Goal: Information Seeking & Learning: Learn about a topic

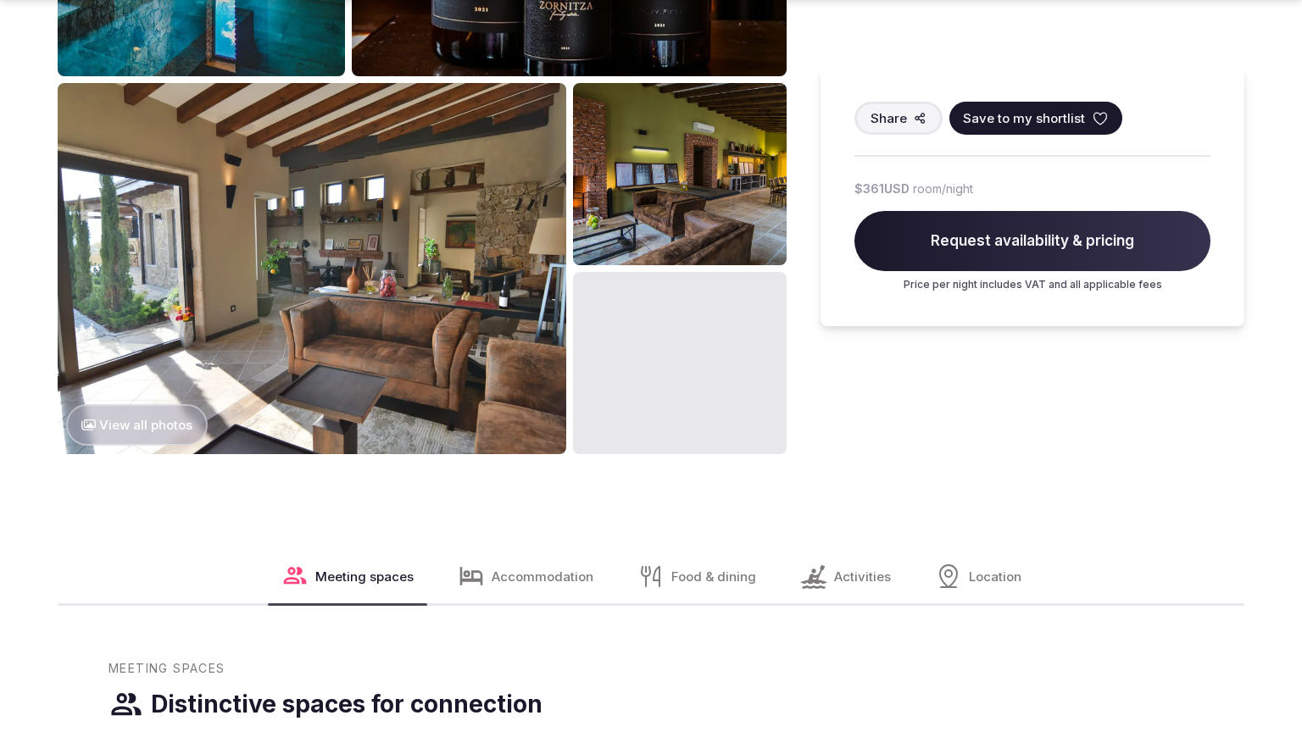
scroll to position [2039, 0]
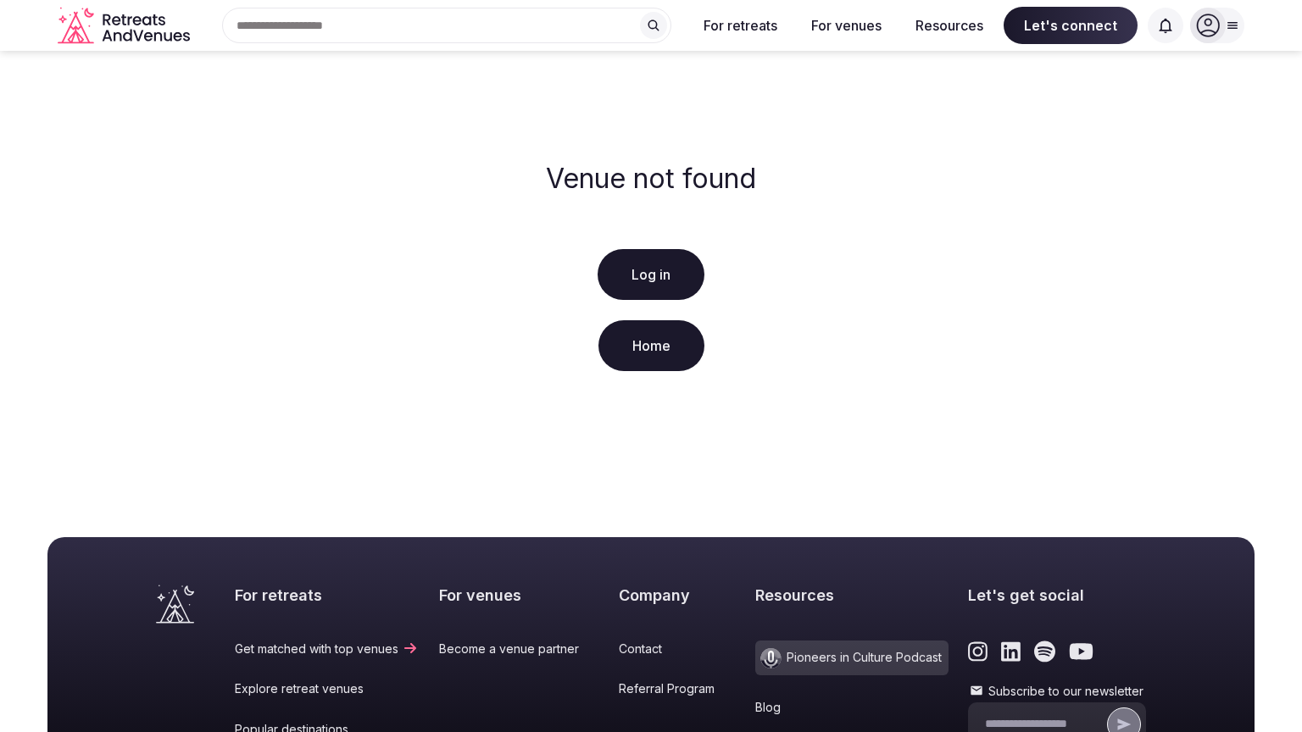
scroll to position [325, 0]
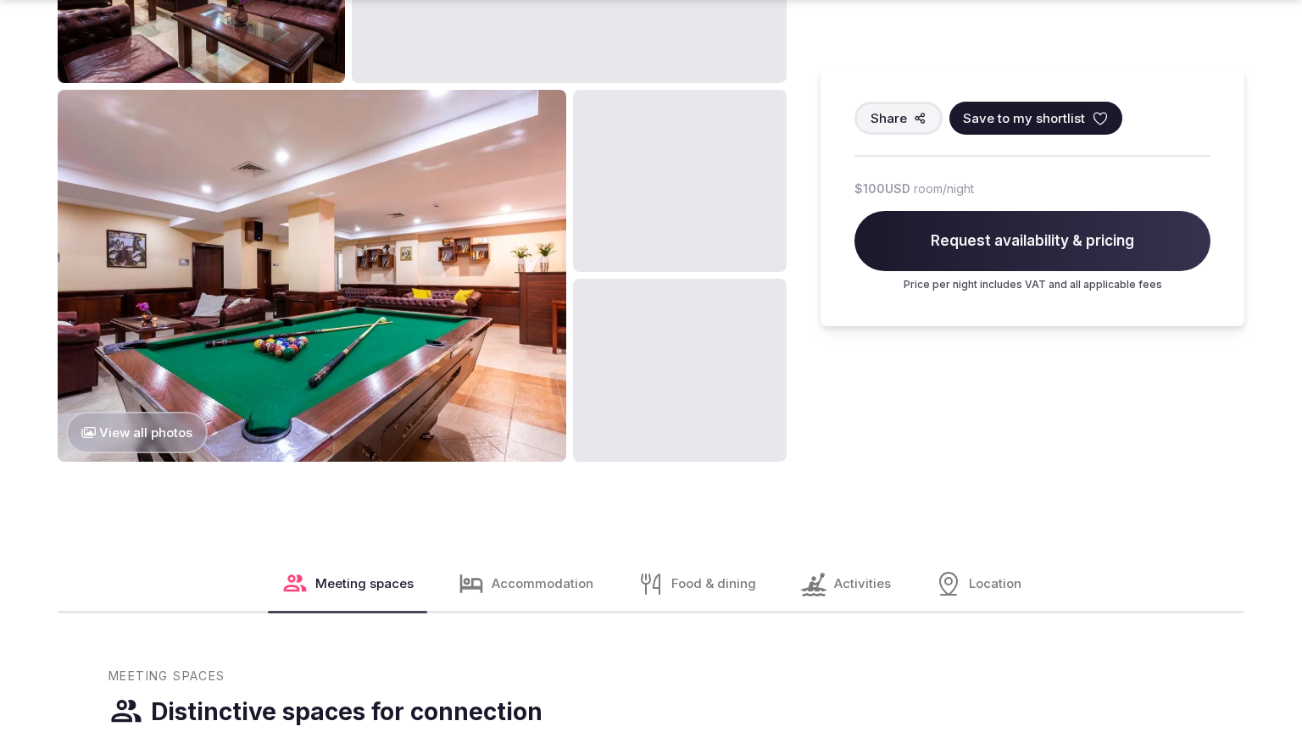
scroll to position [2039, 0]
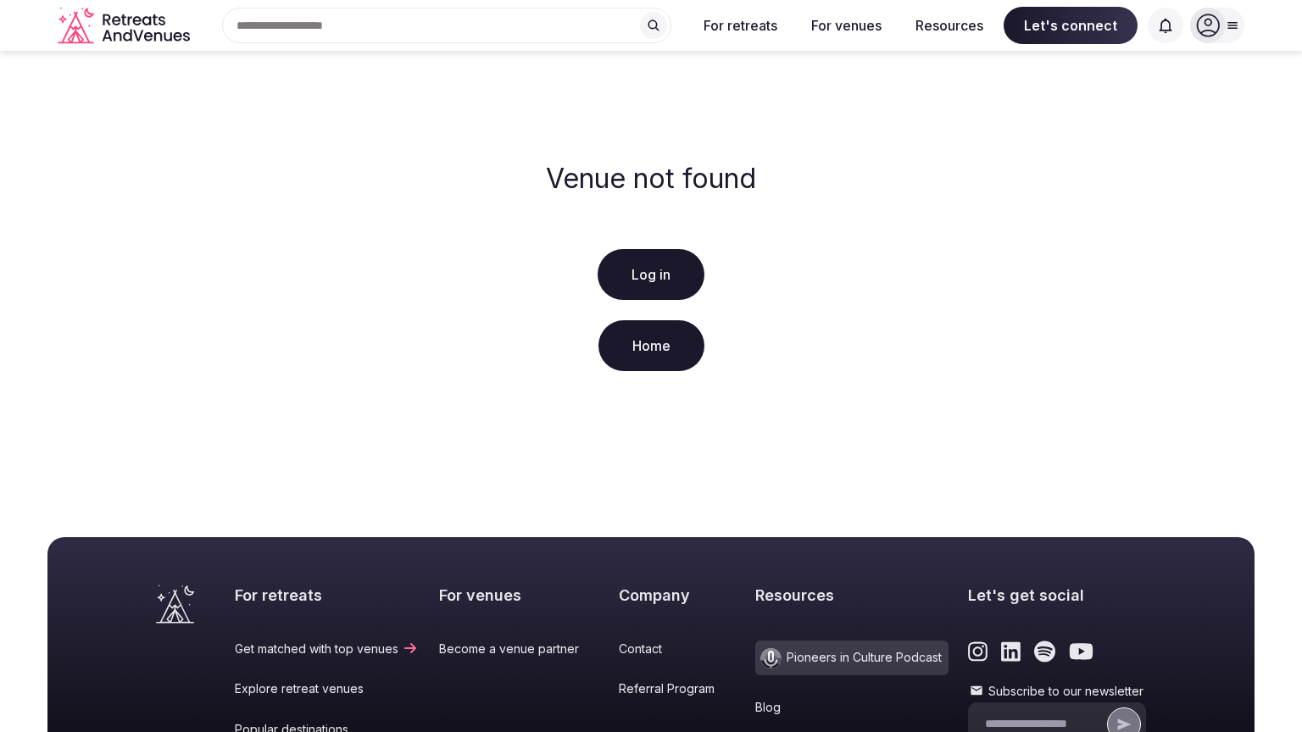
scroll to position [325, 0]
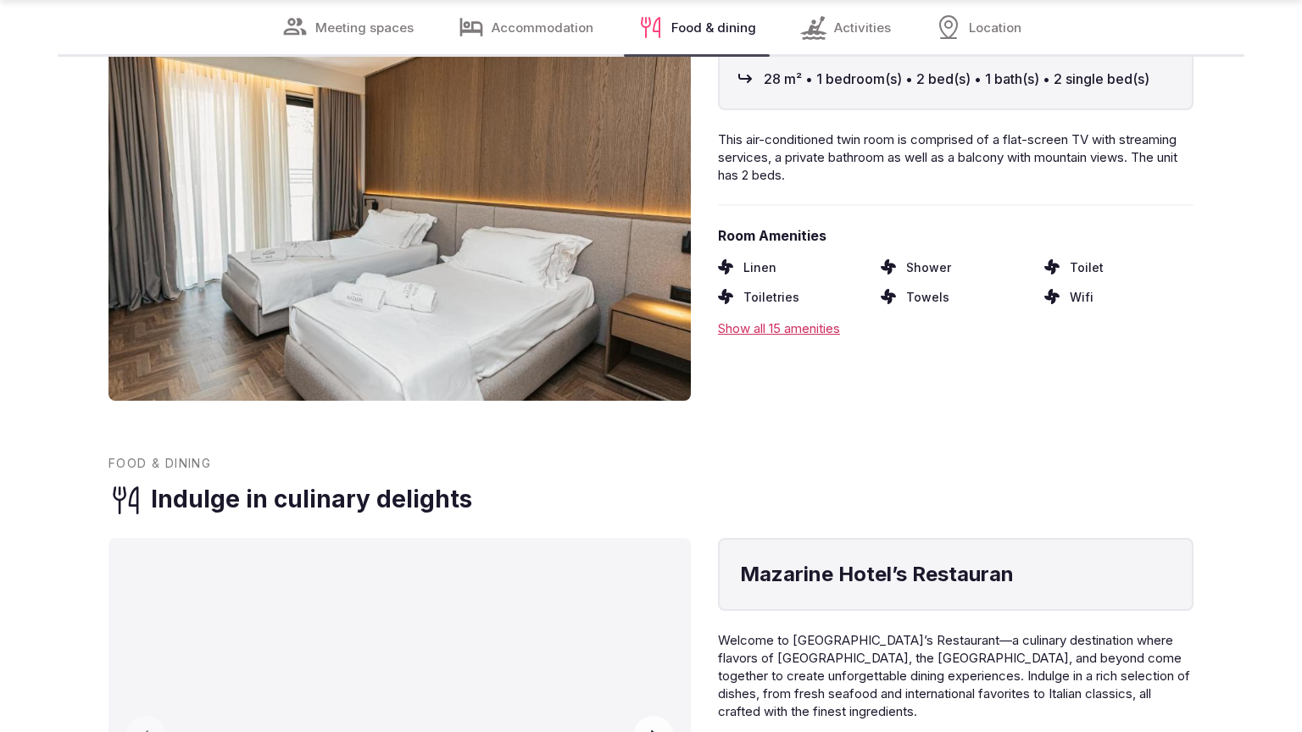
scroll to position [2622, 0]
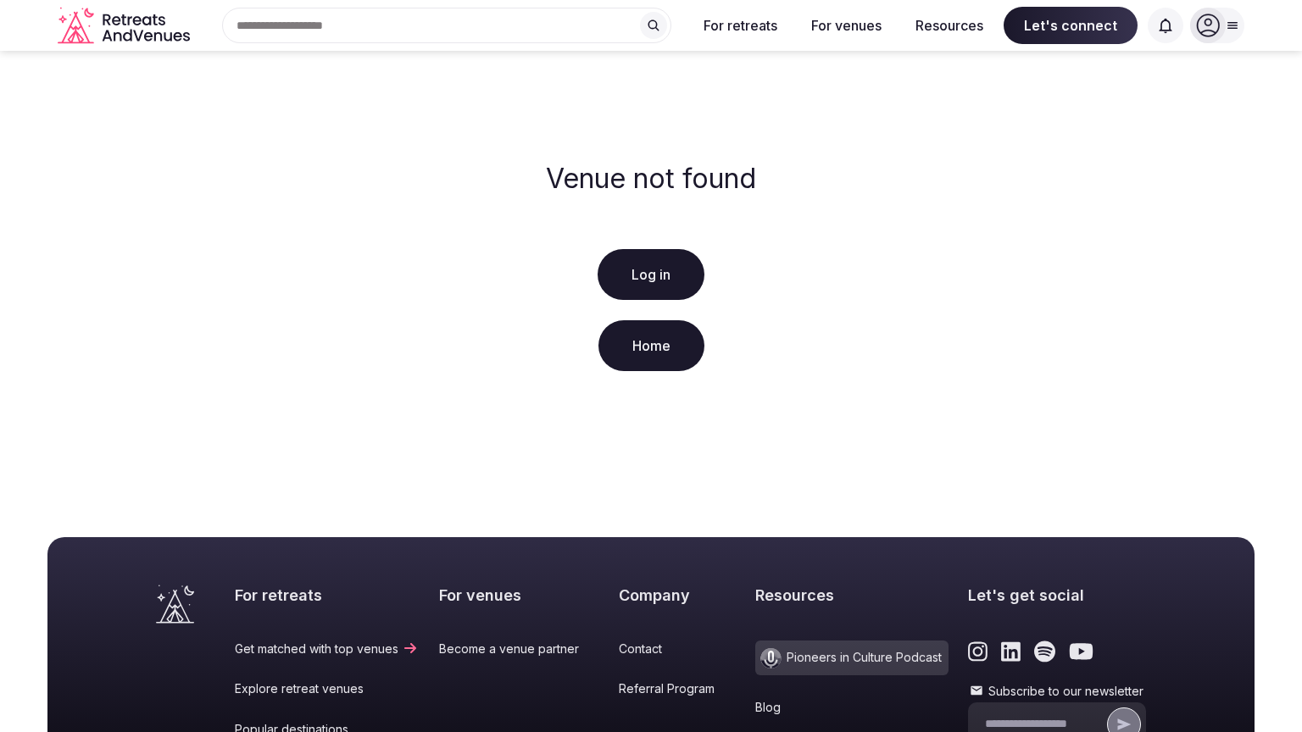
scroll to position [325, 0]
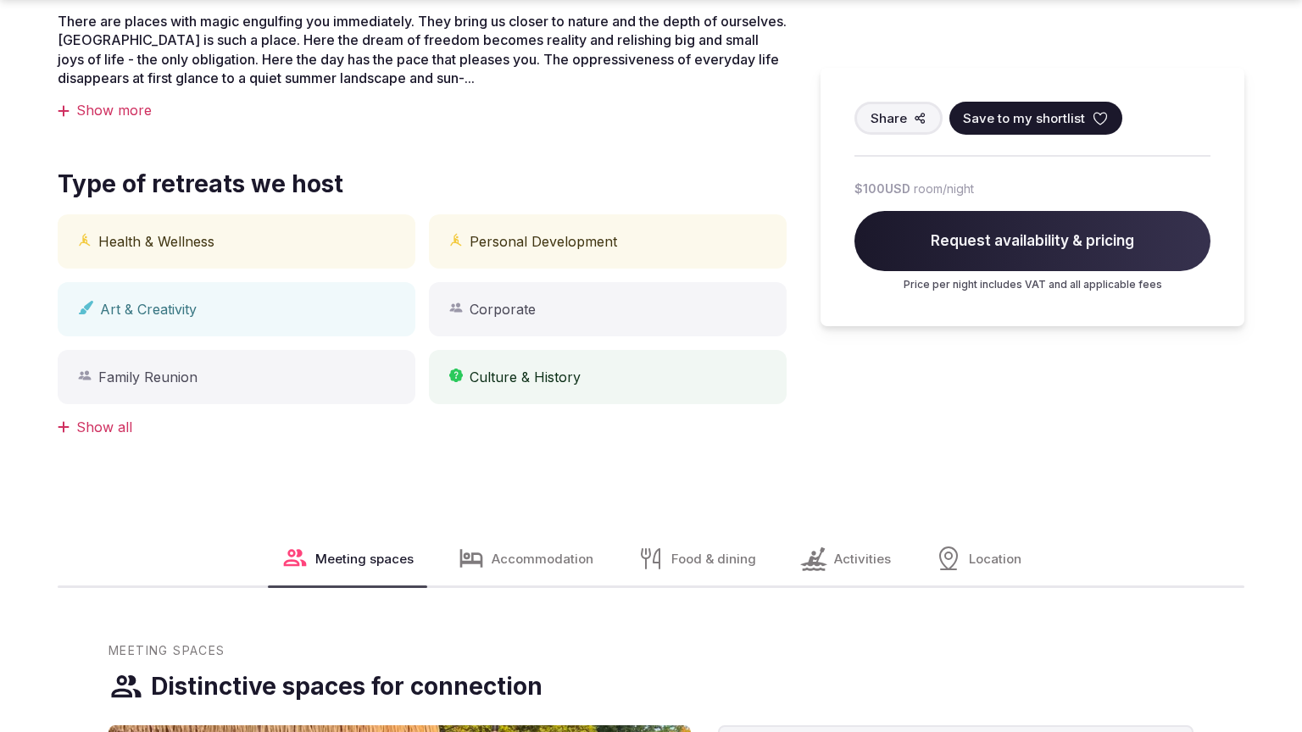
scroll to position [1342, 0]
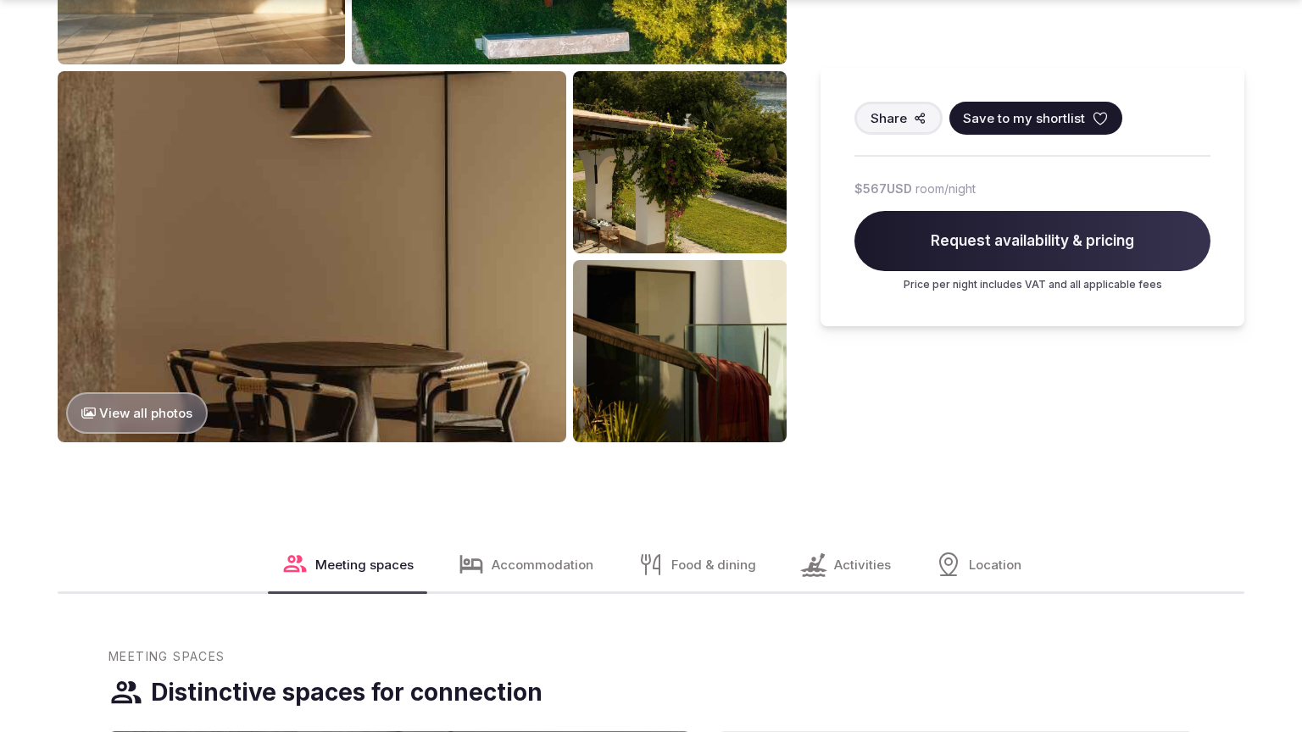
scroll to position [2039, 0]
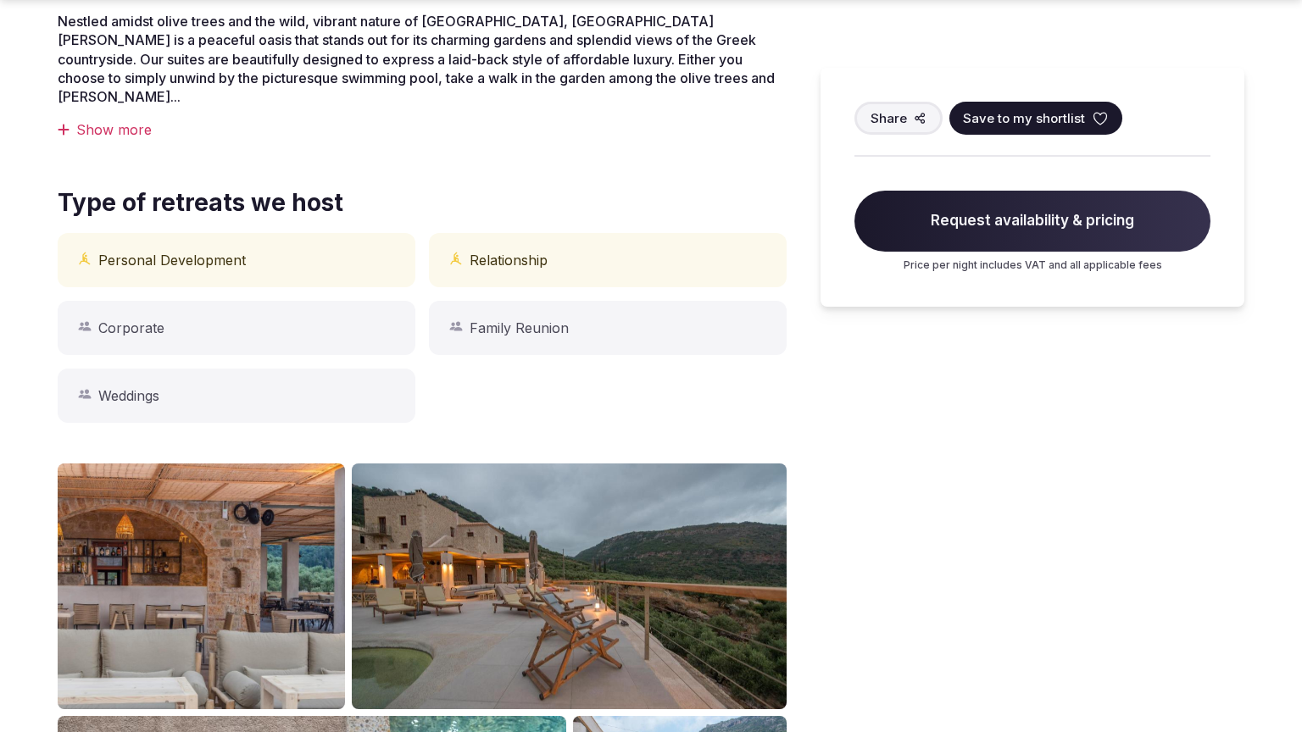
scroll to position [1342, 0]
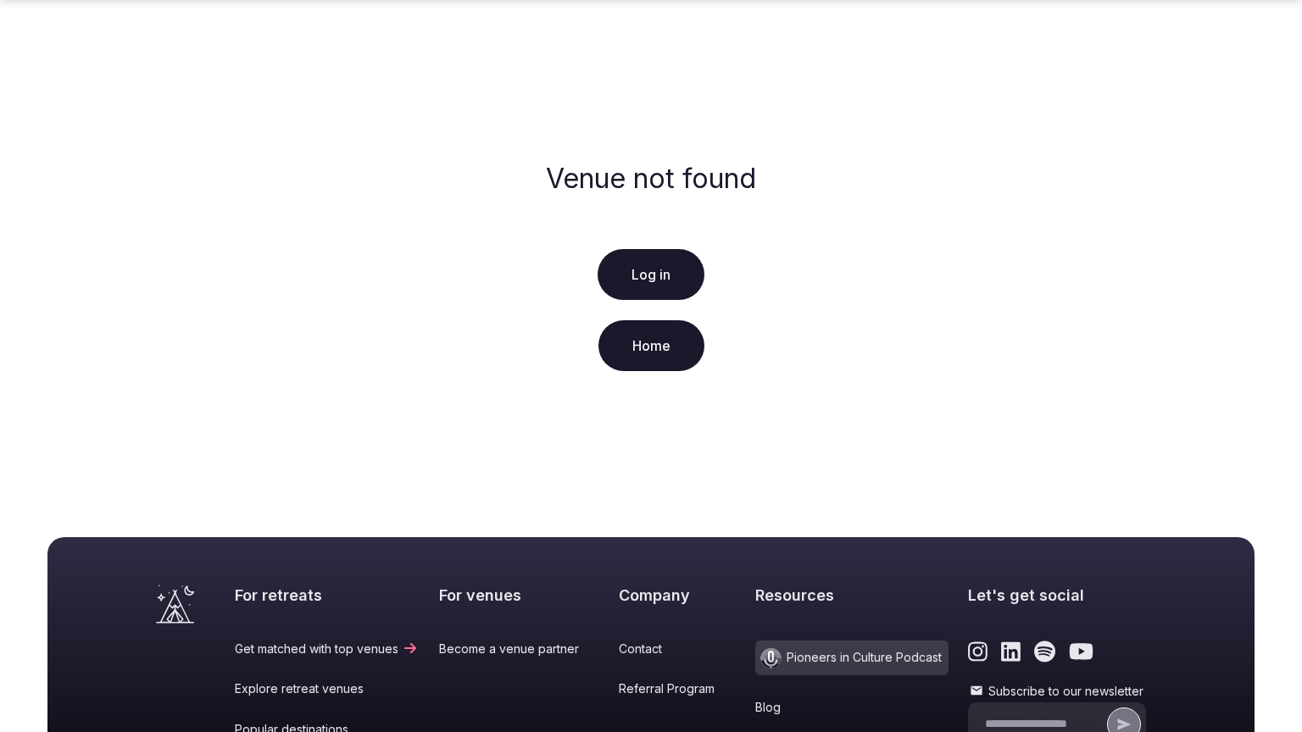
scroll to position [325, 0]
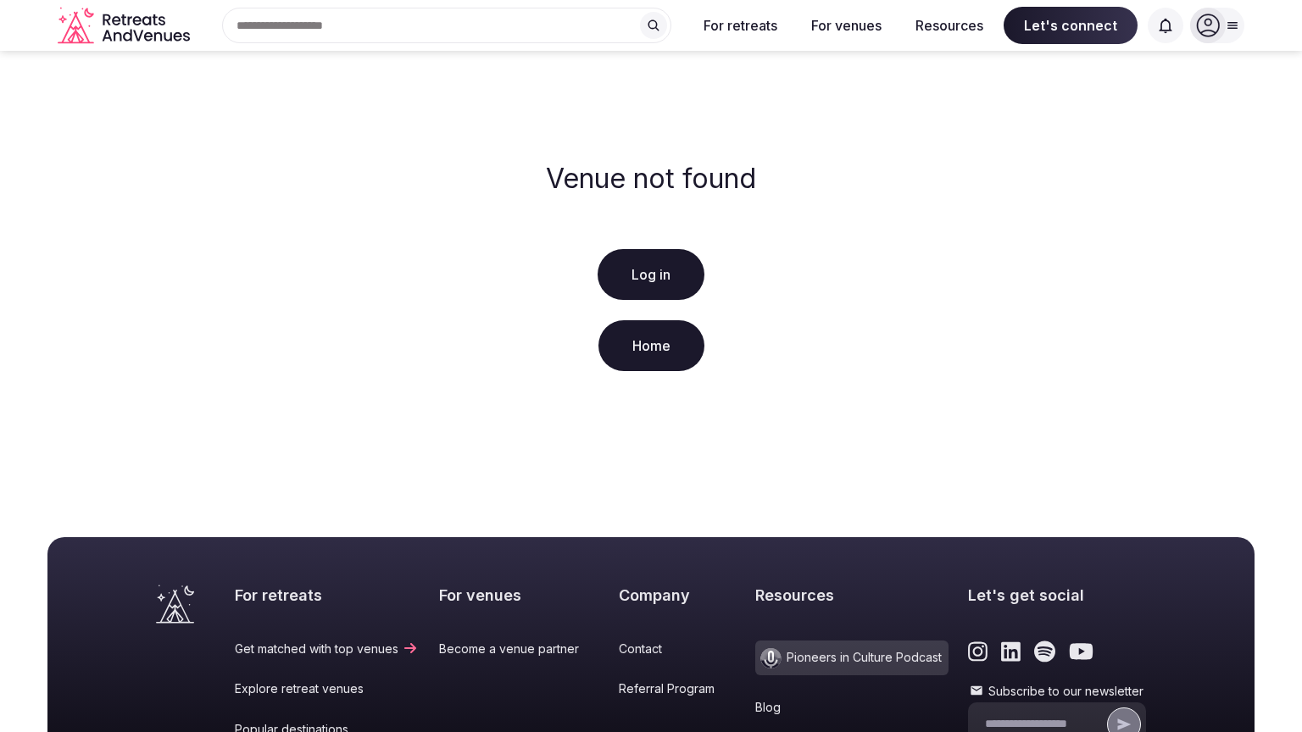
scroll to position [325, 0]
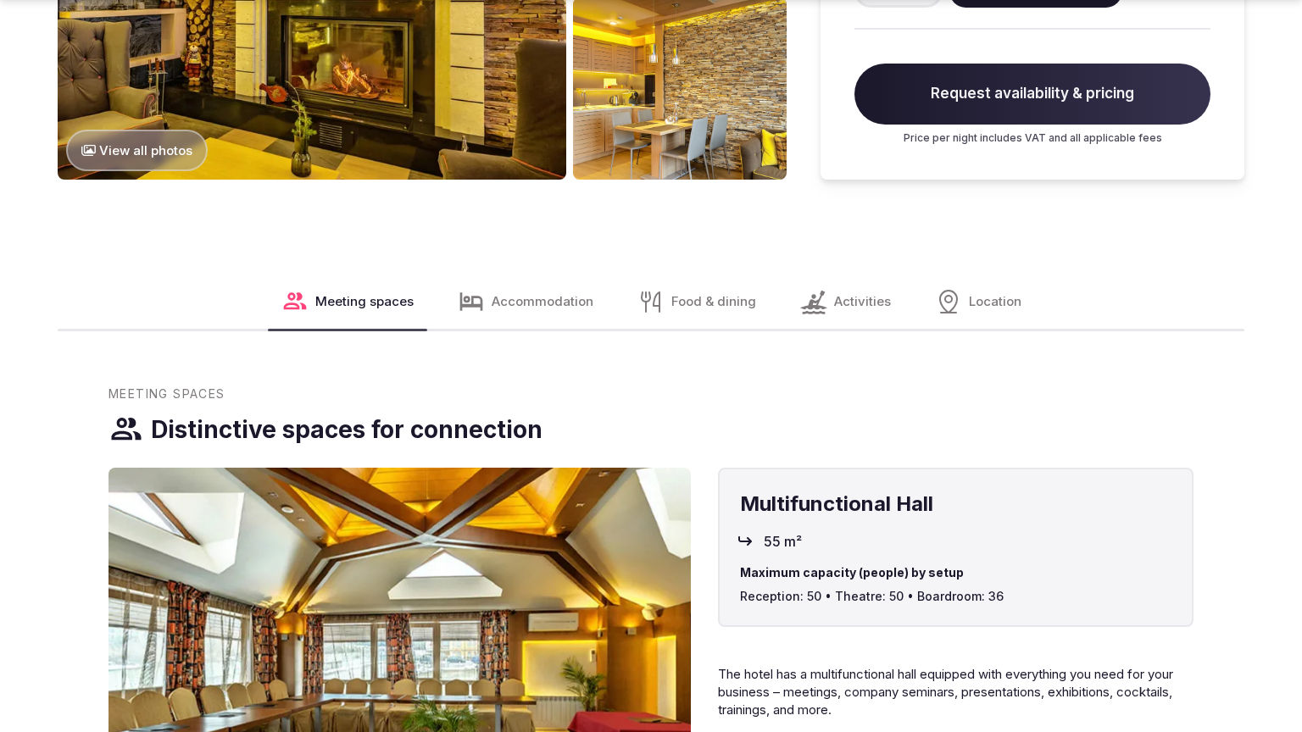
scroll to position [2039, 0]
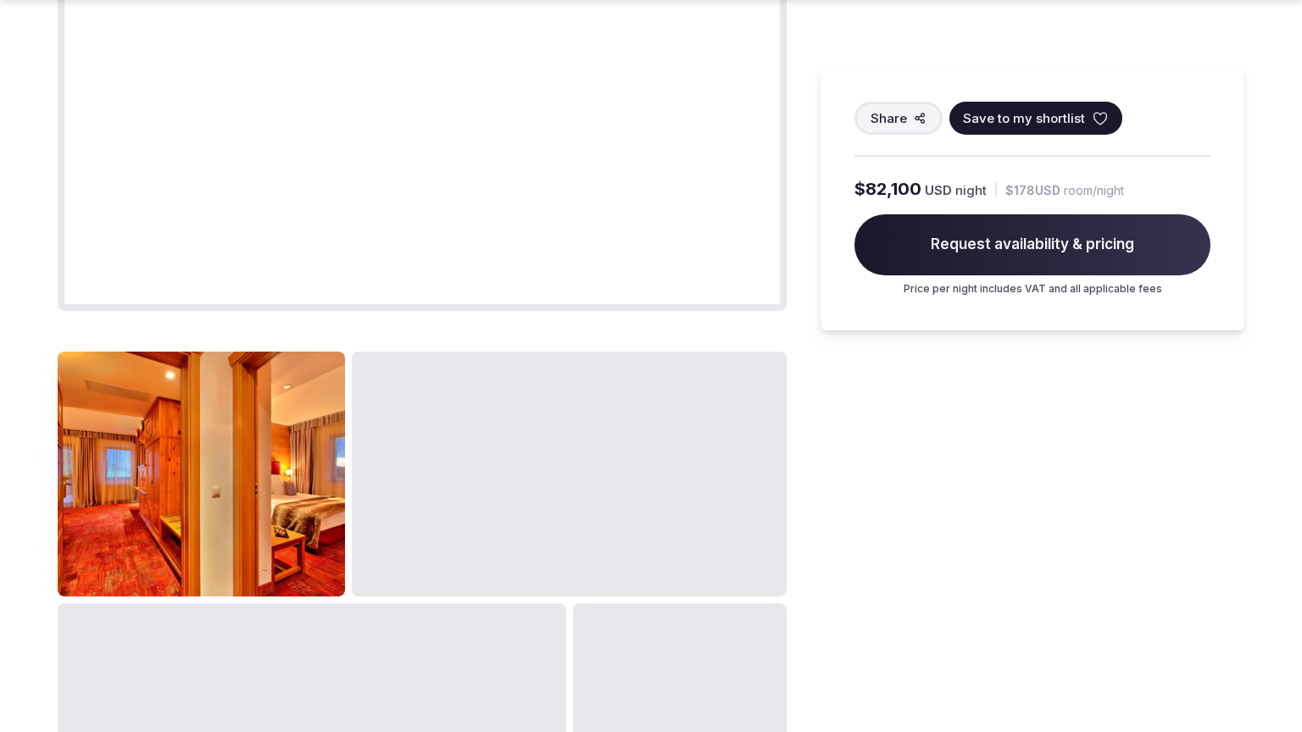
scroll to position [2039, 0]
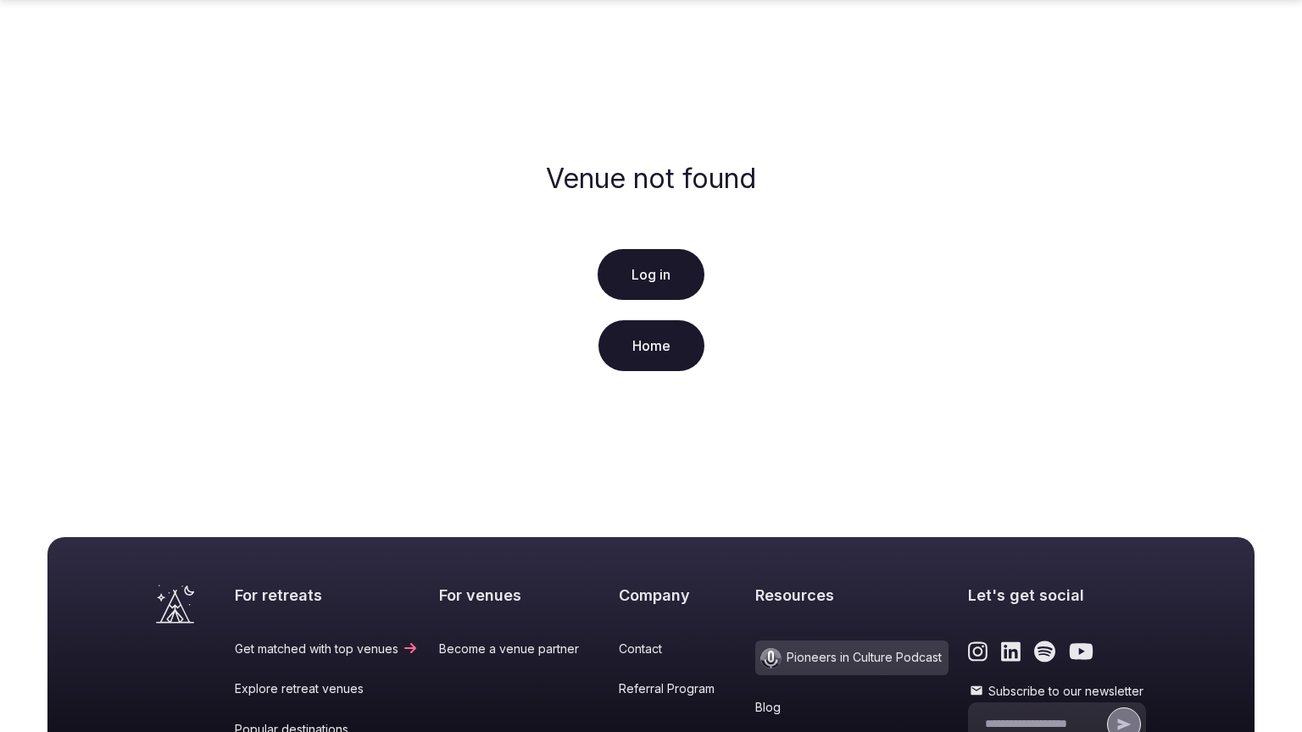
scroll to position [325, 0]
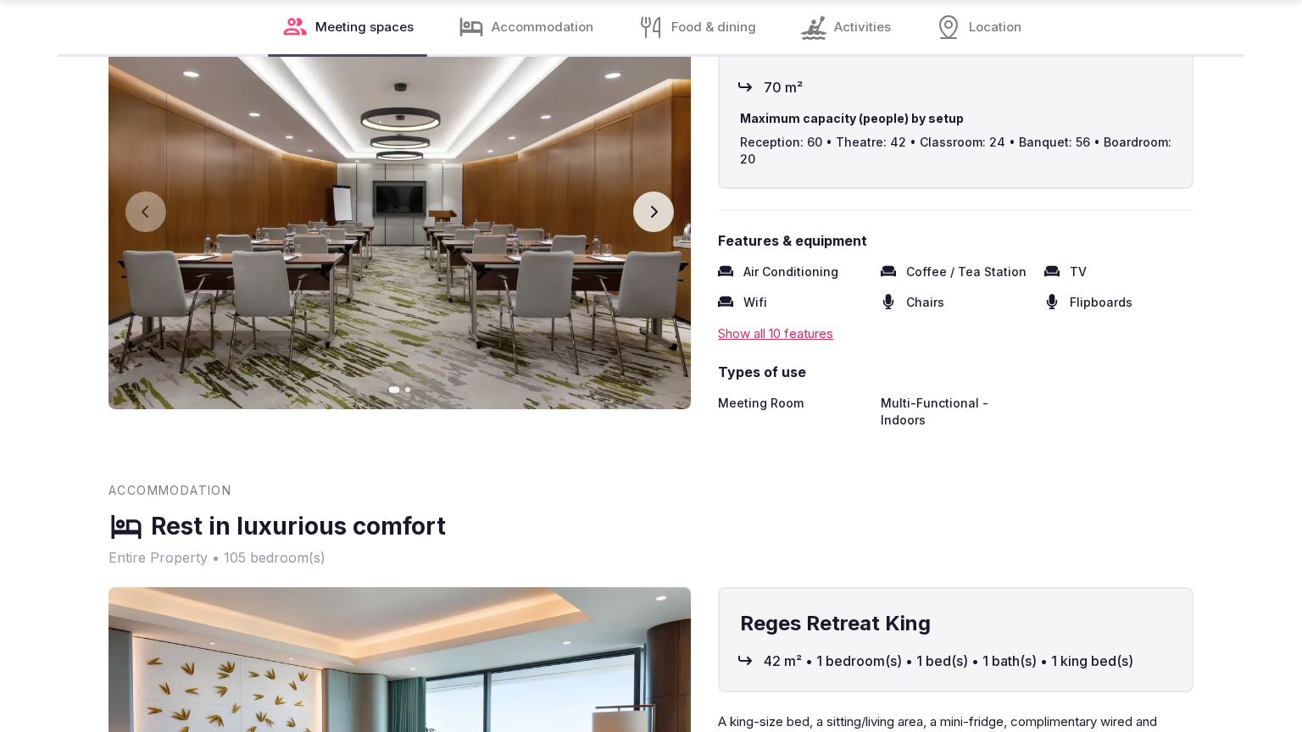
scroll to position [2679, 0]
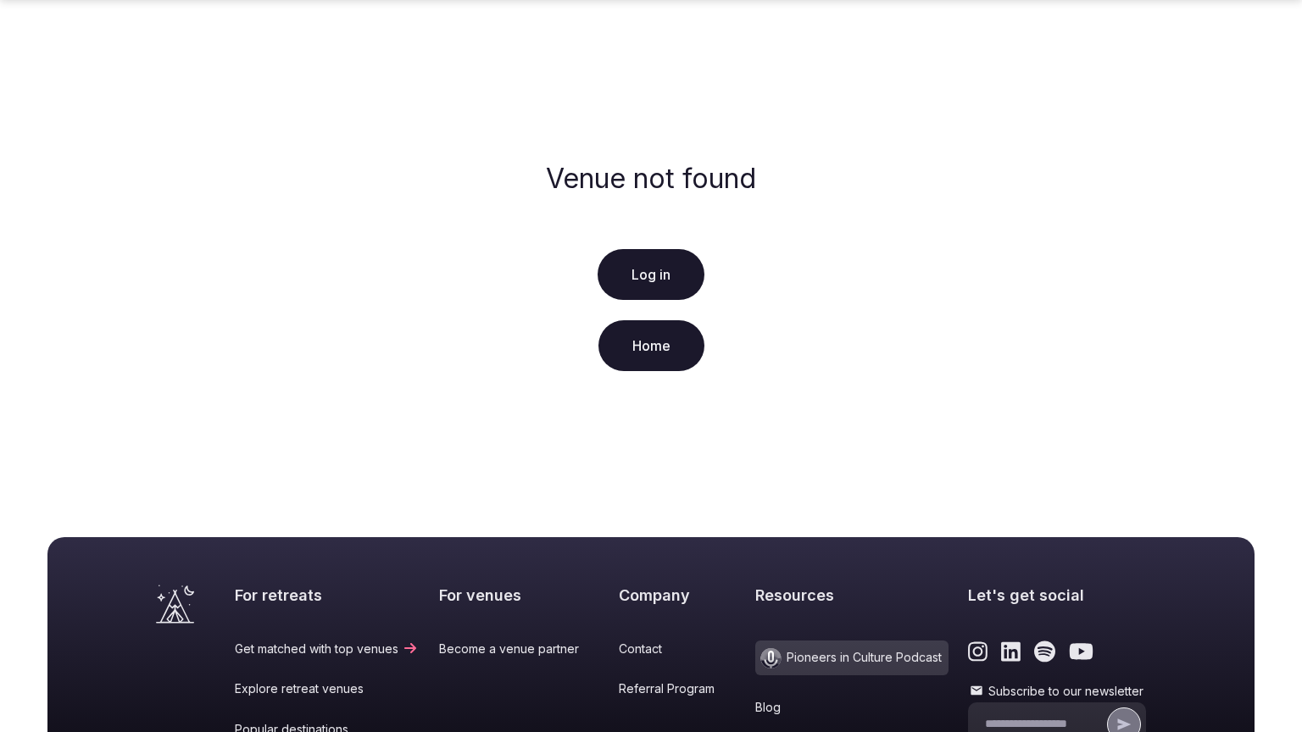
scroll to position [325, 0]
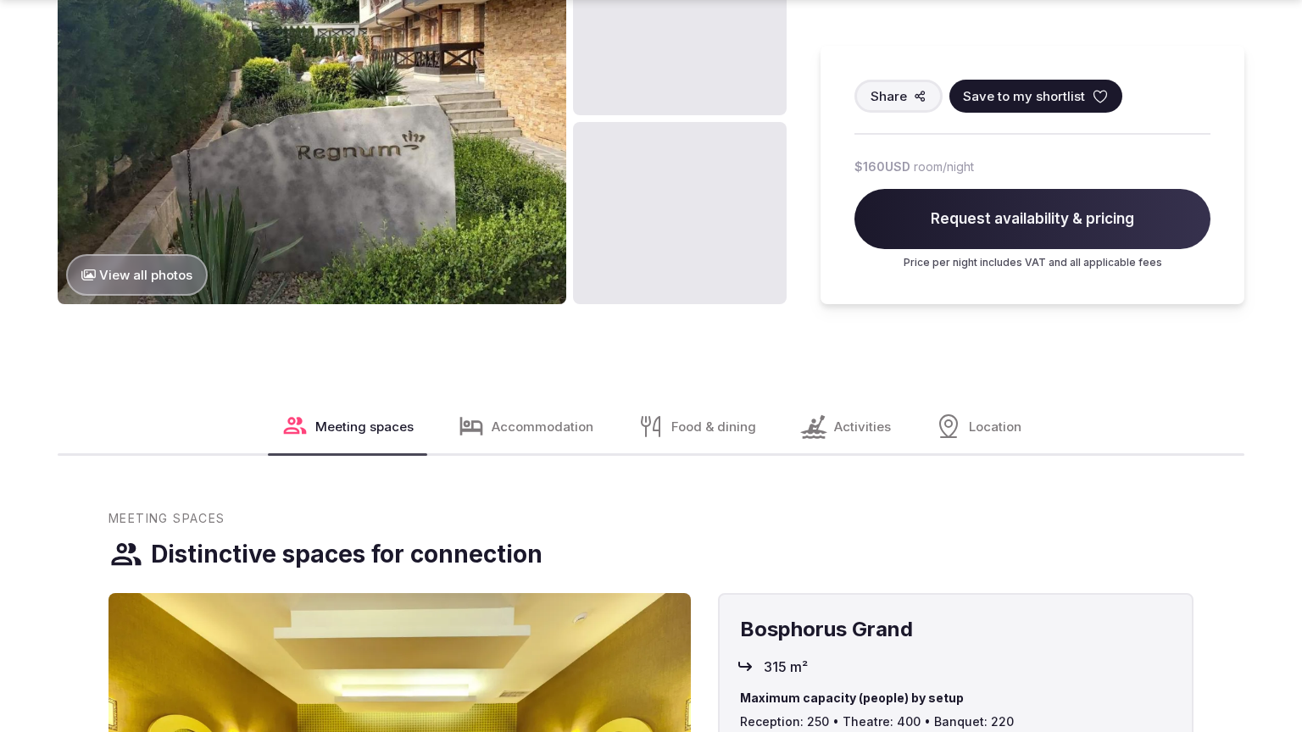
scroll to position [2736, 0]
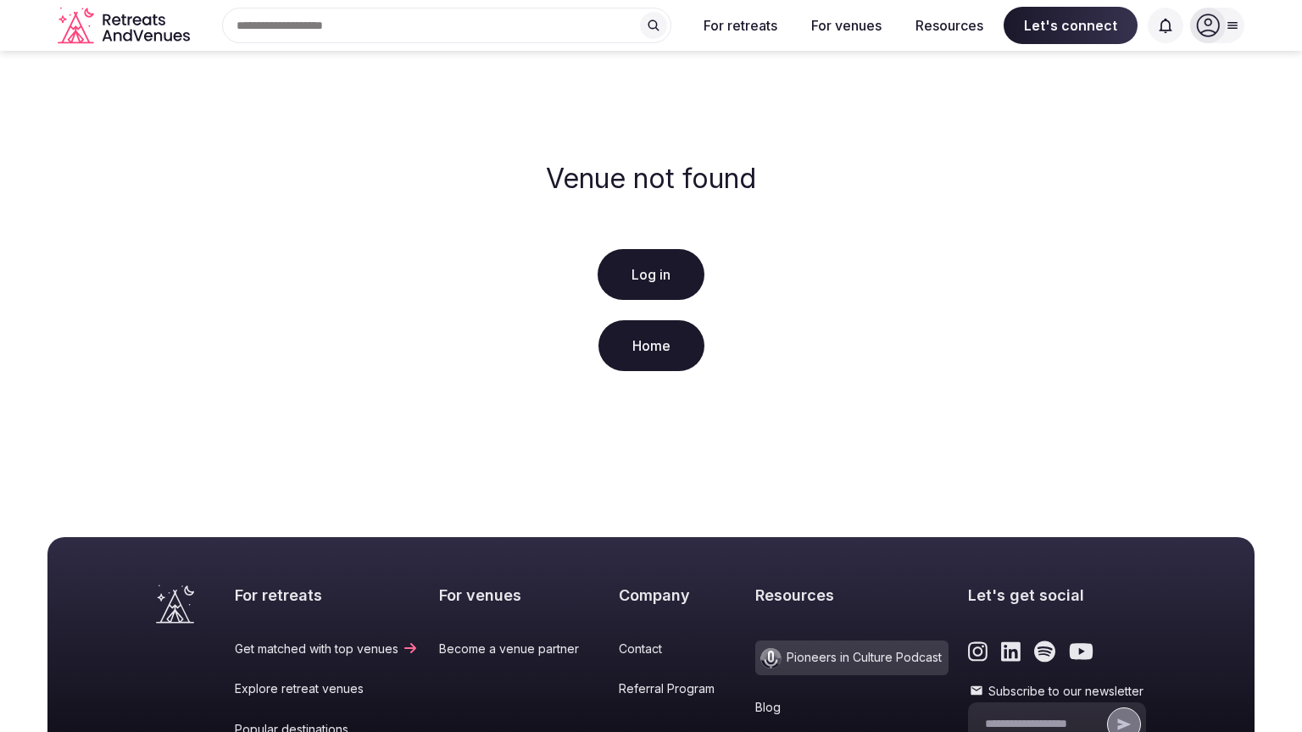
scroll to position [325, 0]
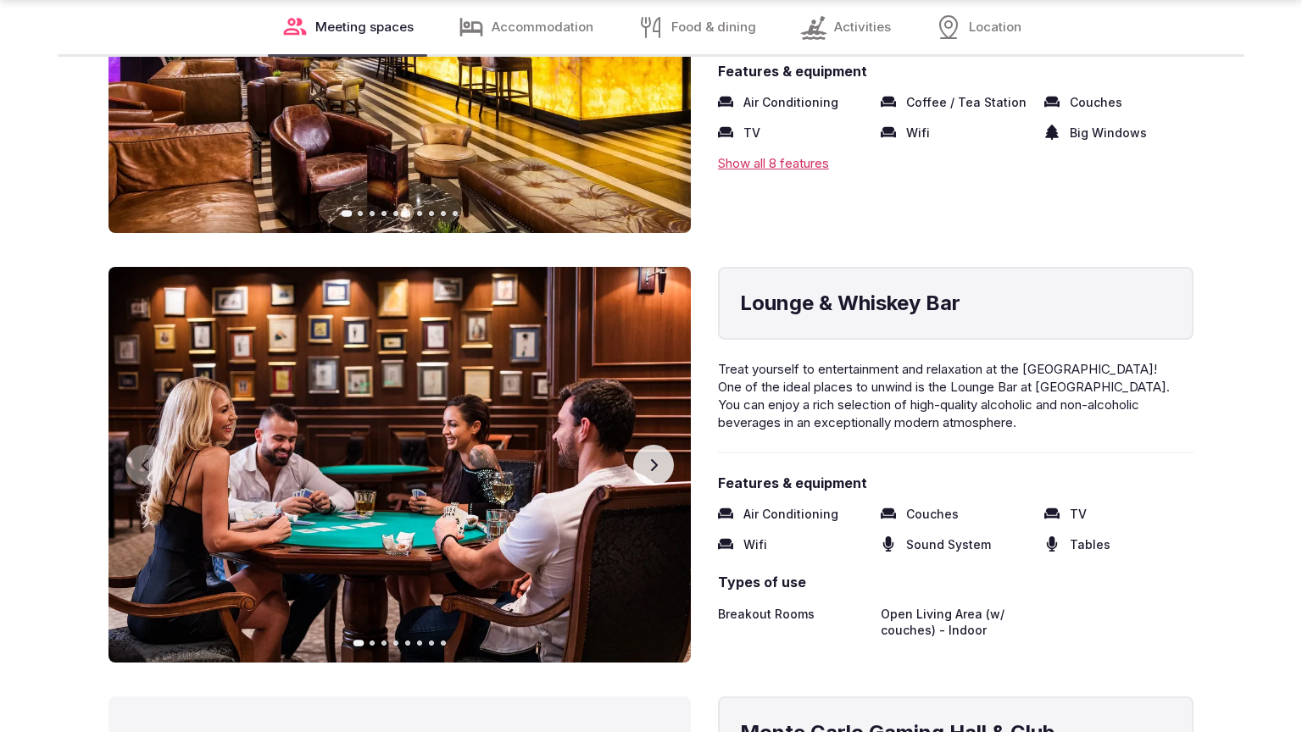
scroll to position [2622, 0]
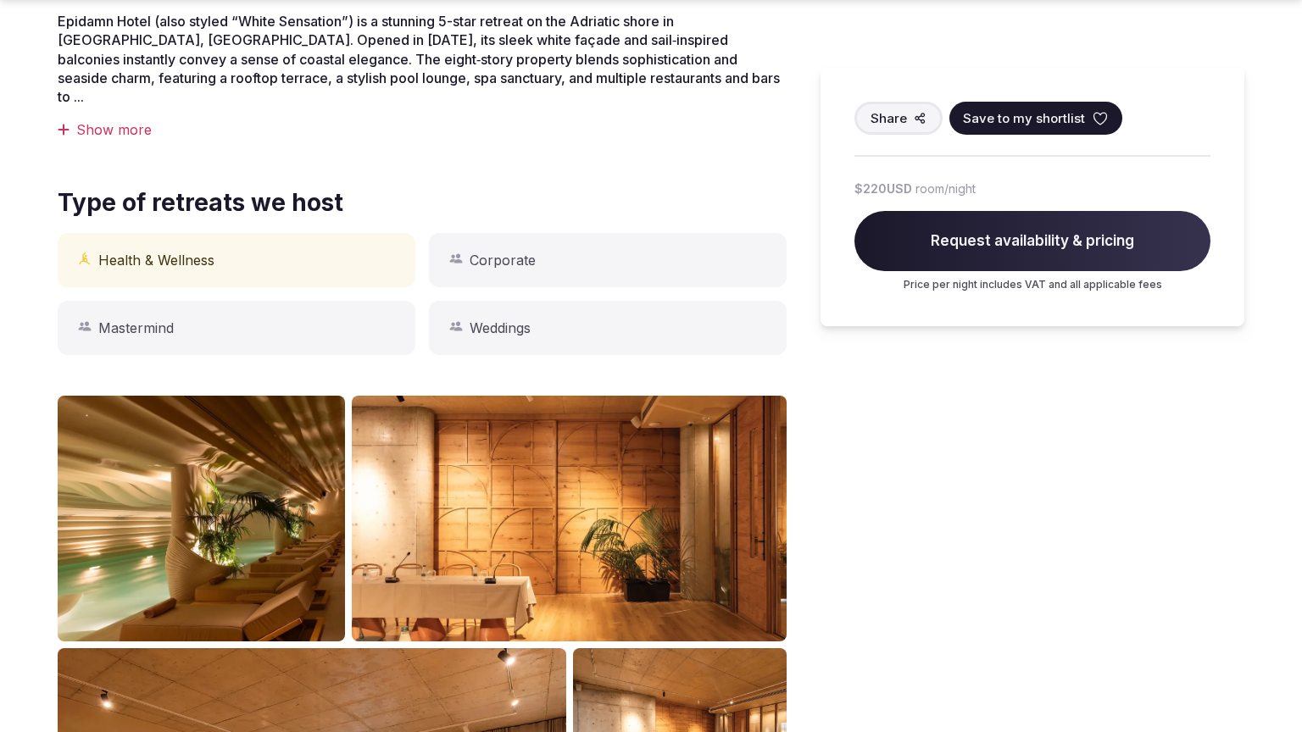
scroll to position [1342, 0]
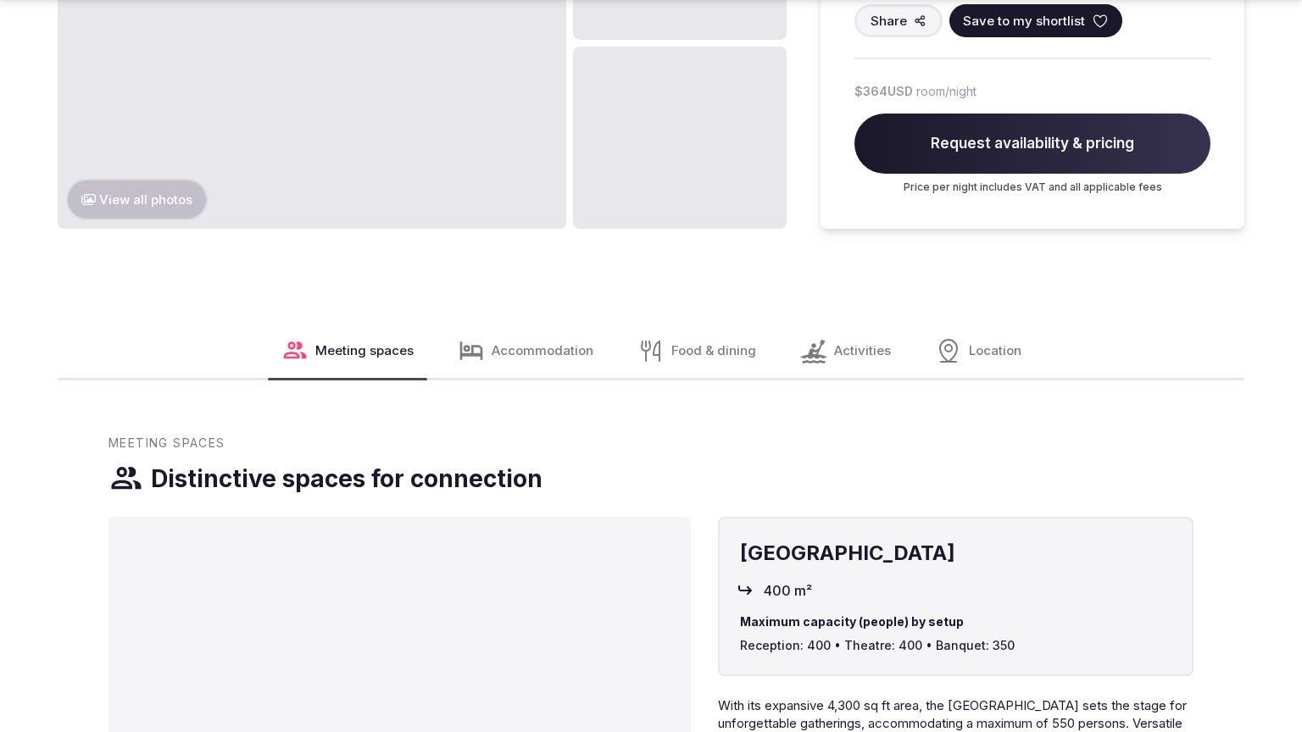
scroll to position [2736, 0]
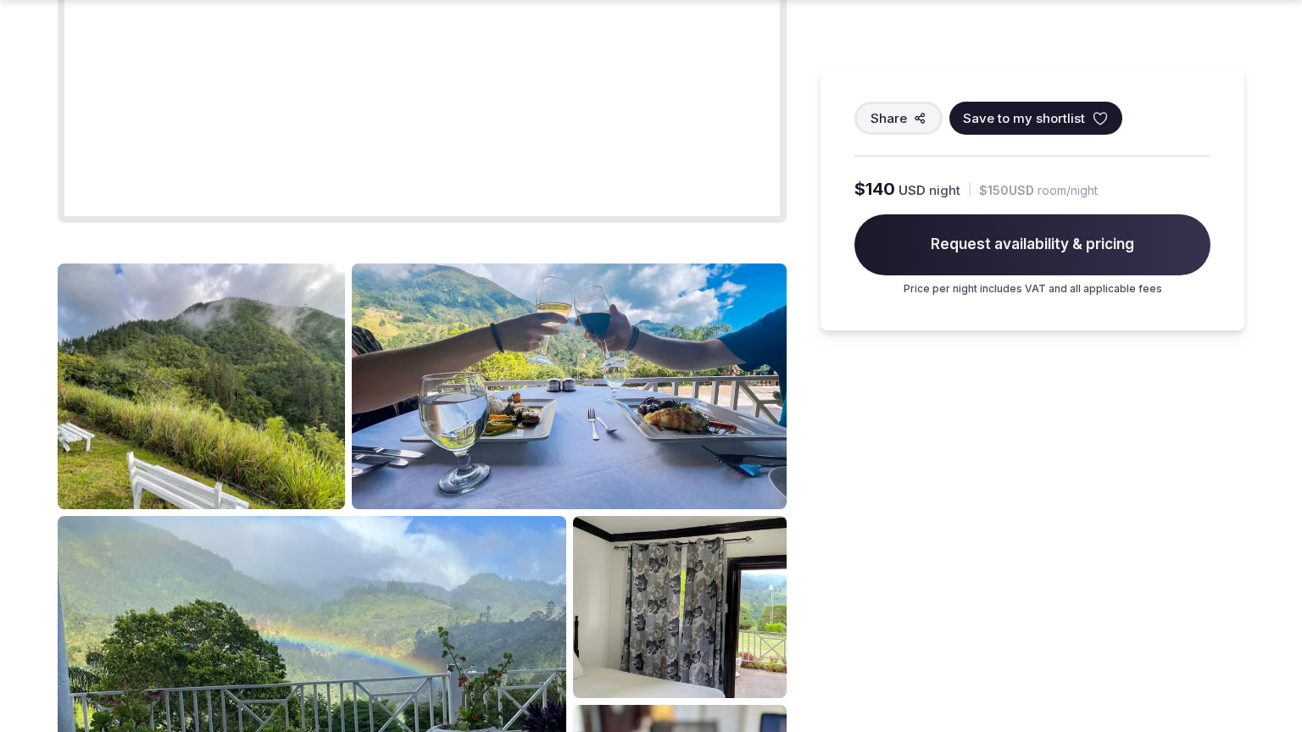
scroll to position [2039, 0]
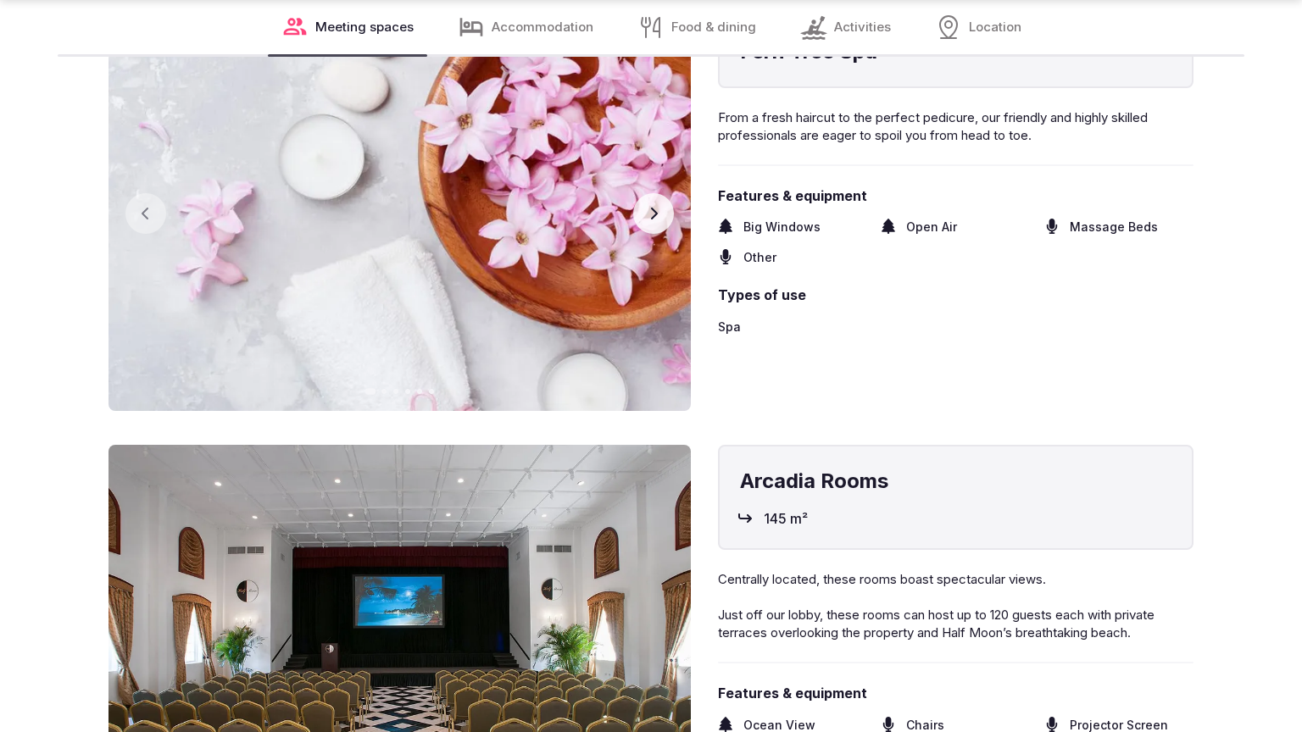
scroll to position [2679, 0]
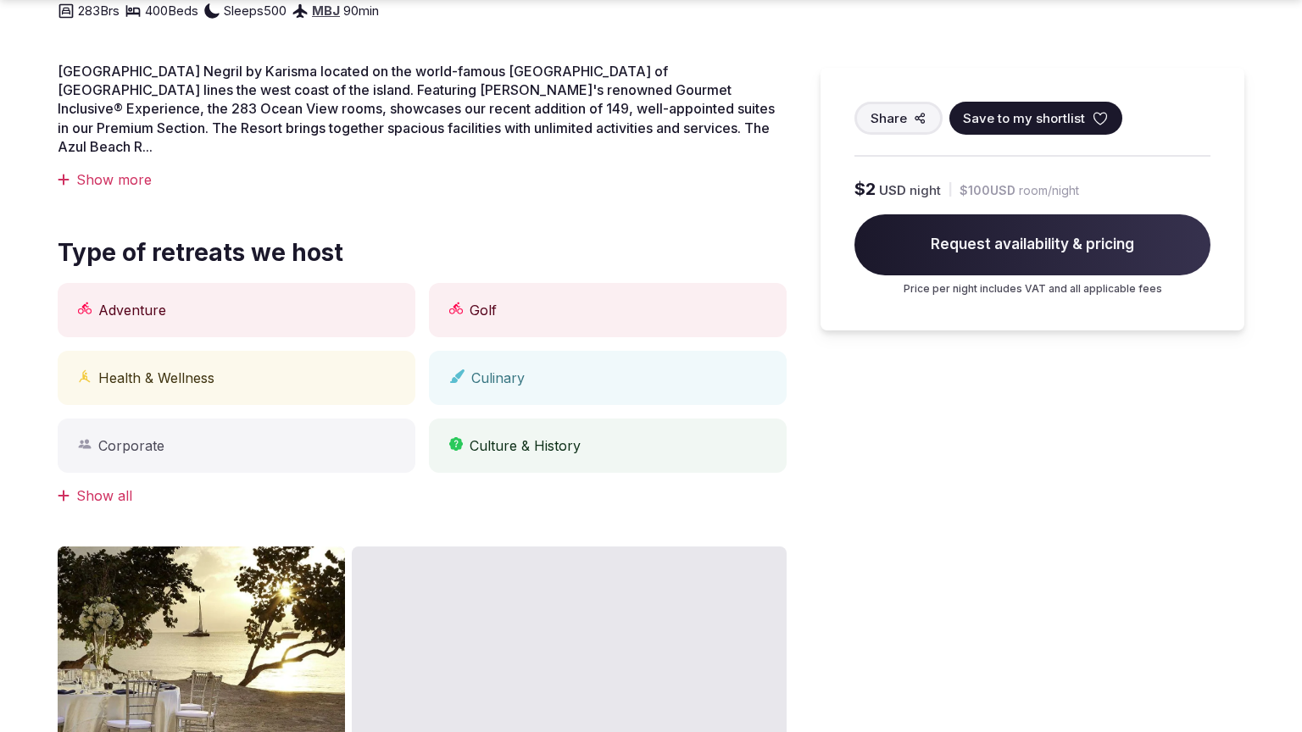
scroll to position [1342, 0]
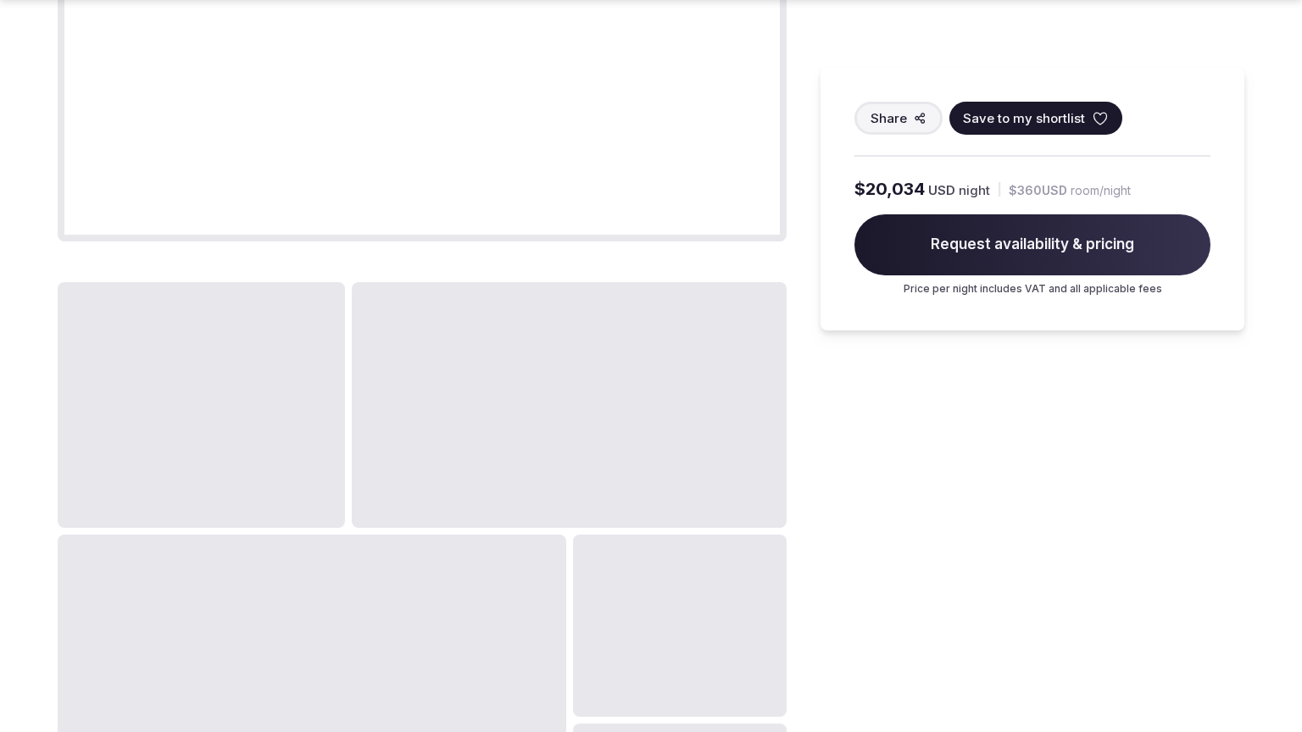
scroll to position [2039, 0]
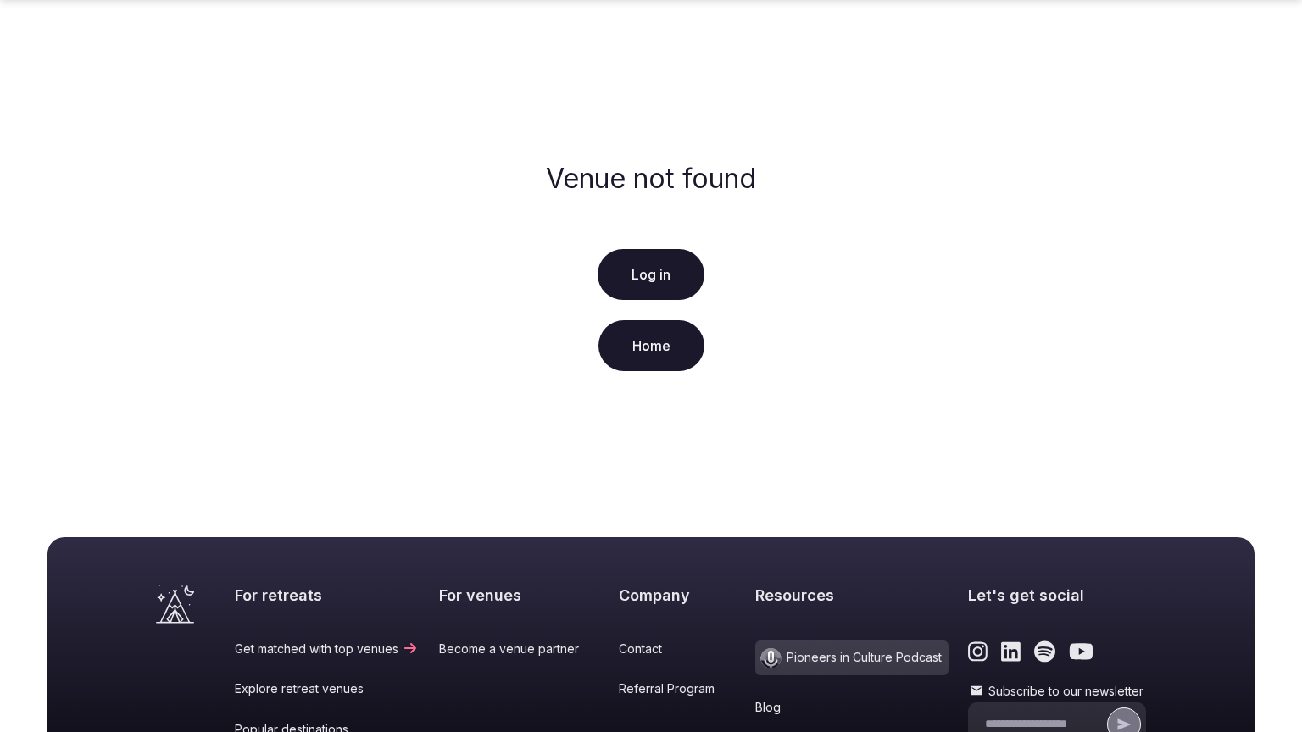
scroll to position [325, 0]
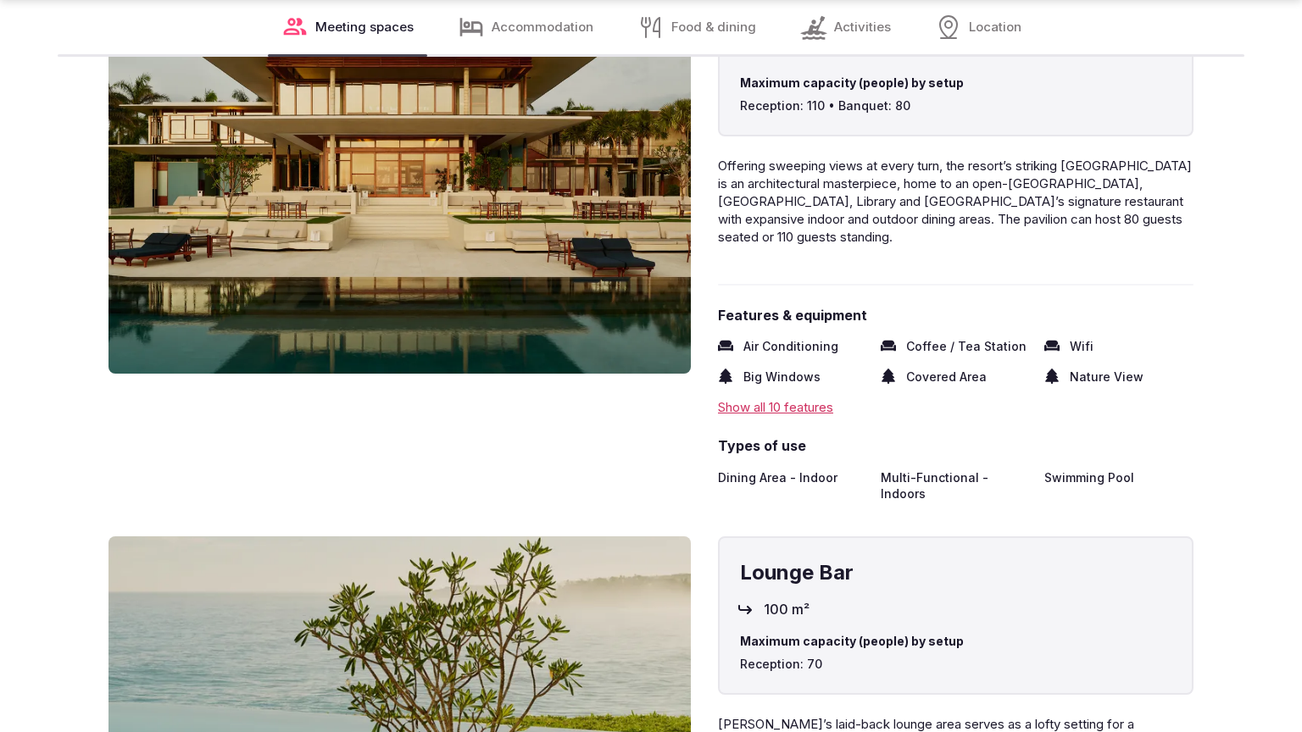
scroll to position [2679, 0]
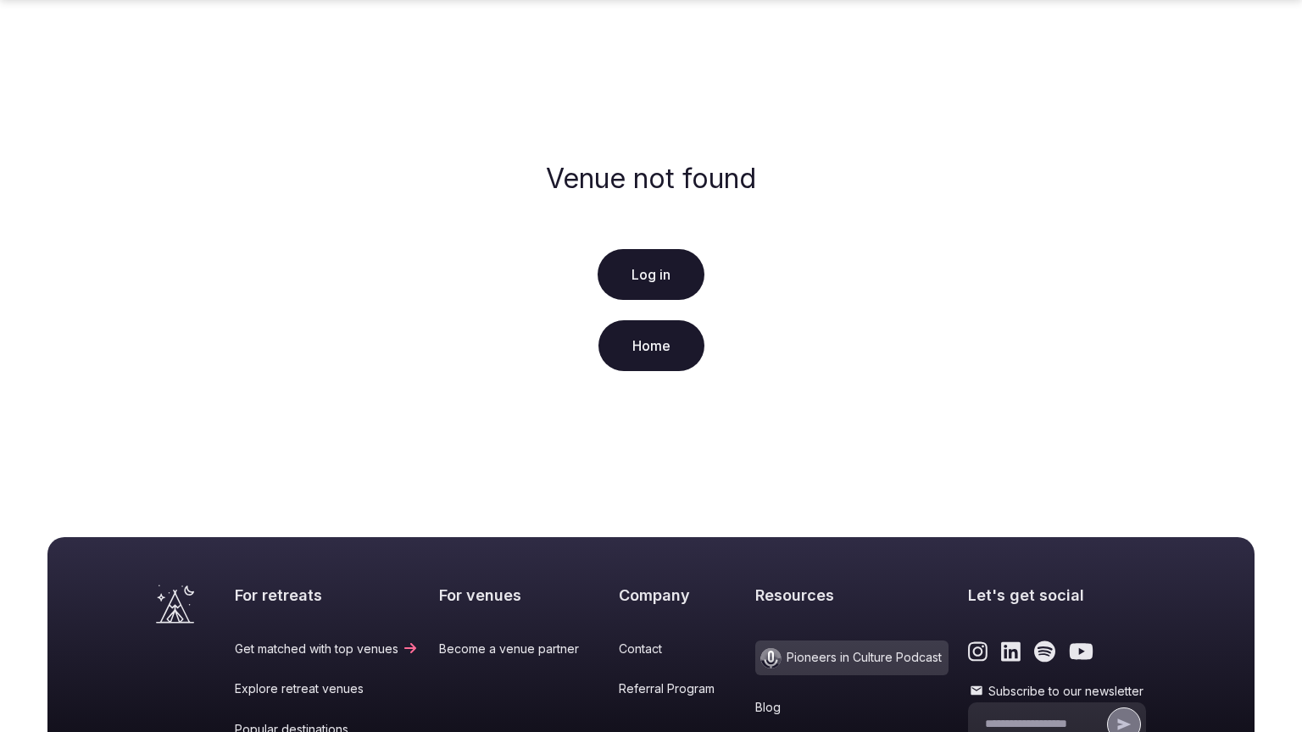
scroll to position [325, 0]
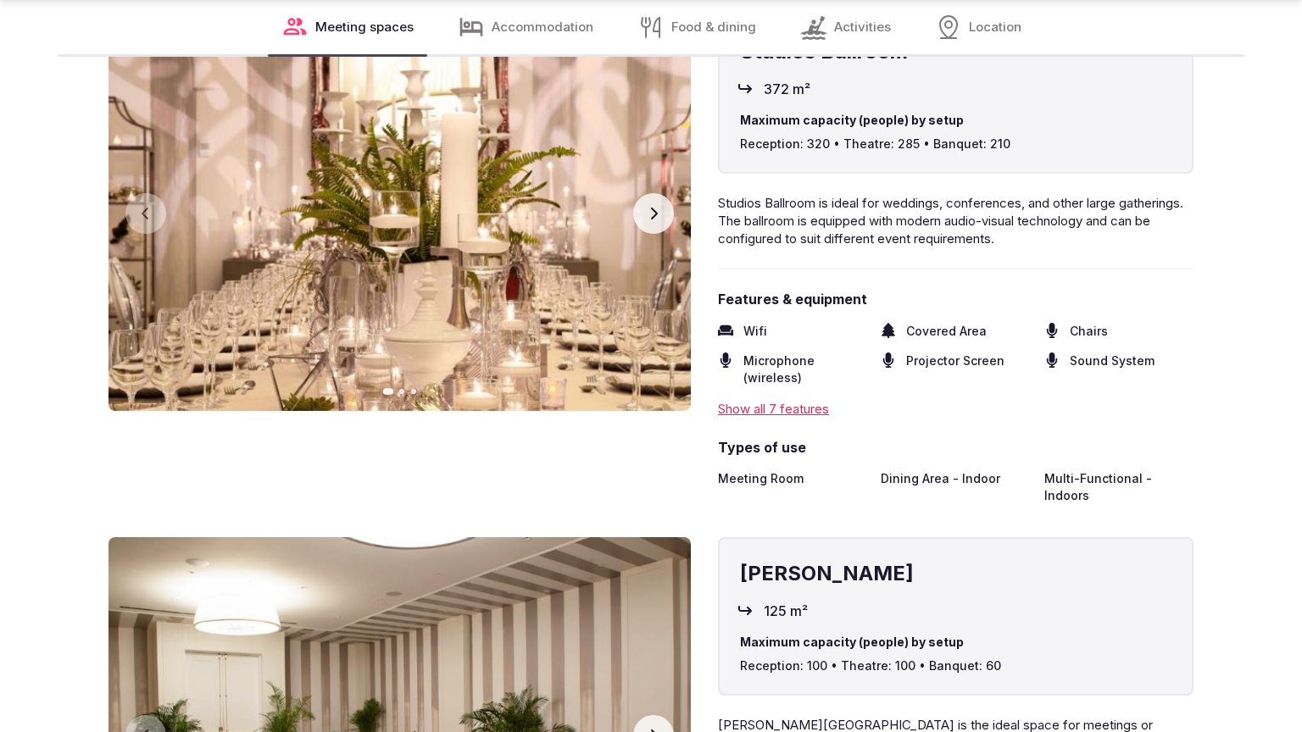
scroll to position [2679, 0]
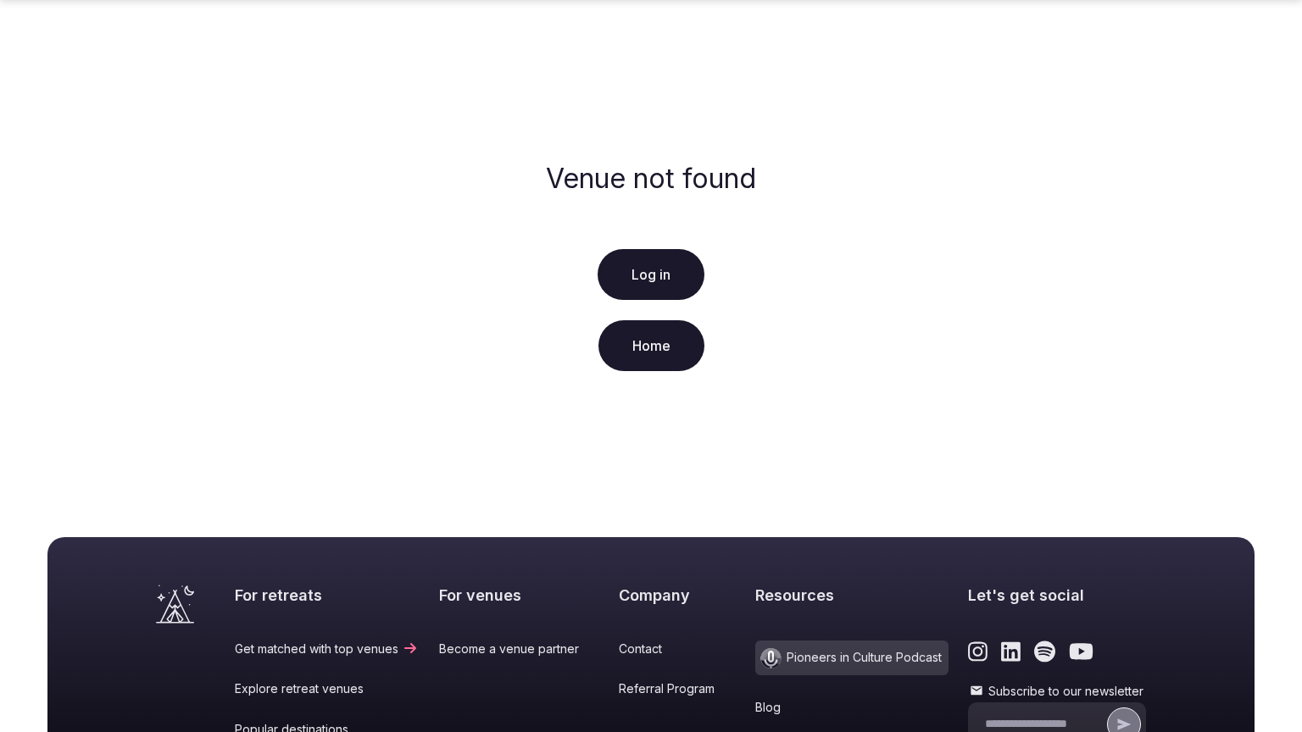
scroll to position [325, 0]
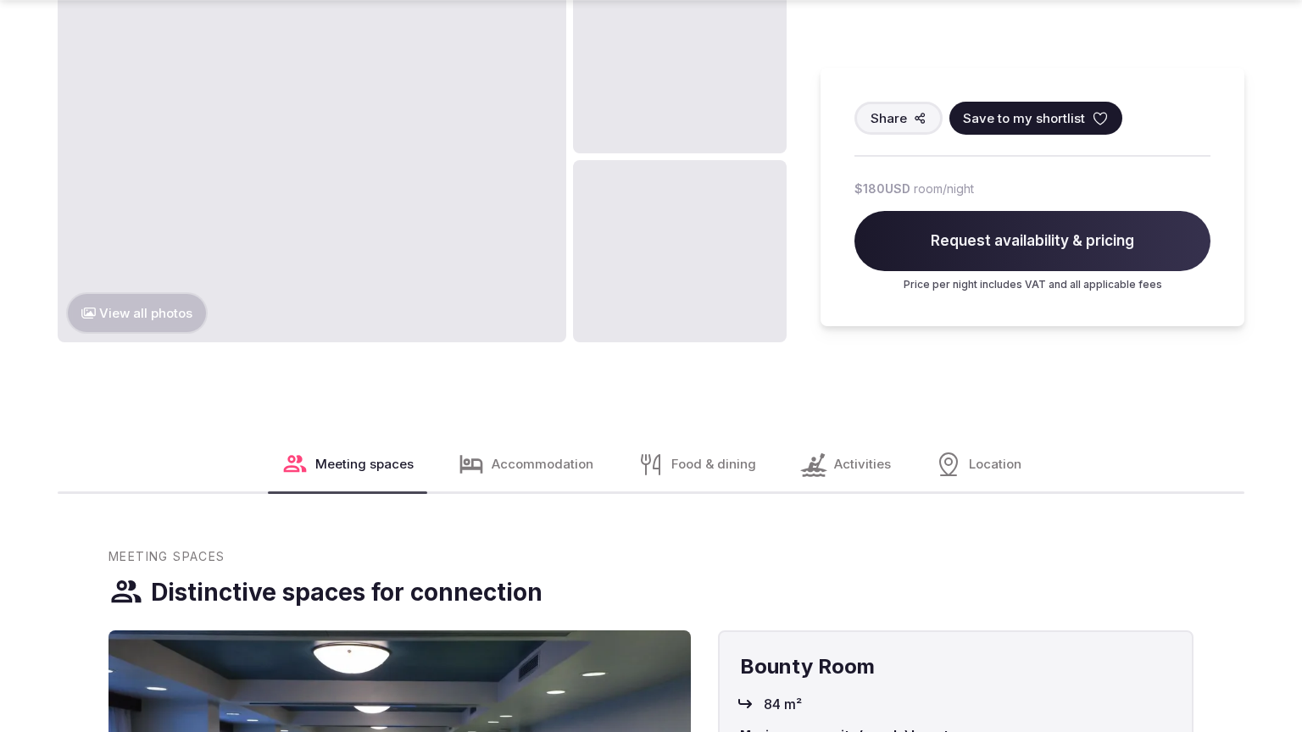
scroll to position [2039, 0]
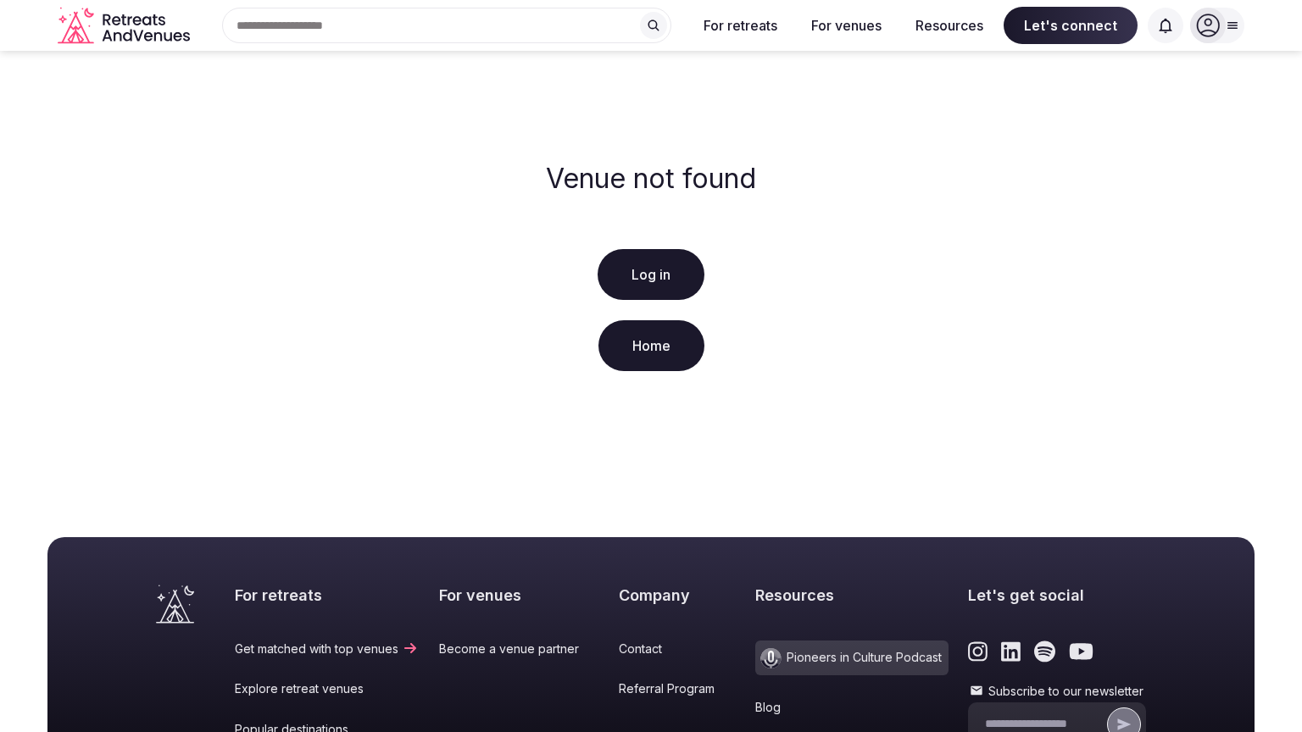
scroll to position [325, 0]
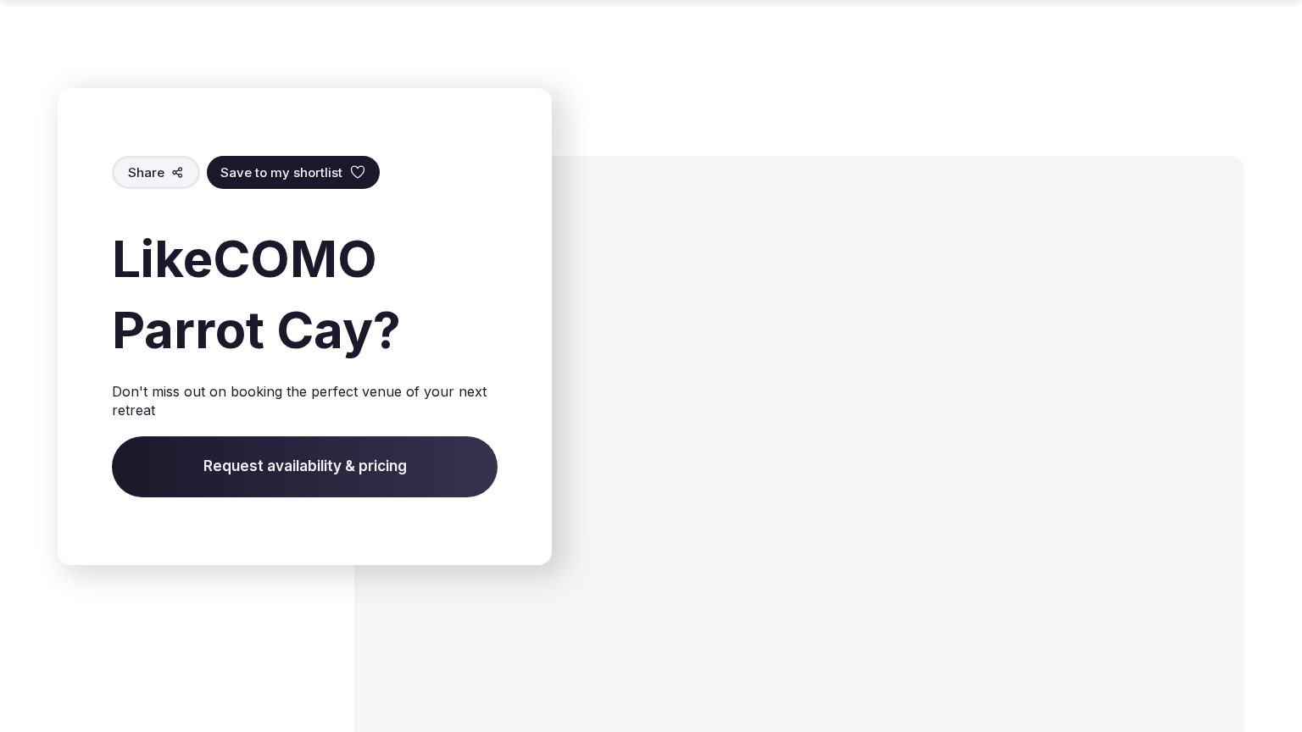
scroll to position [2690, 0]
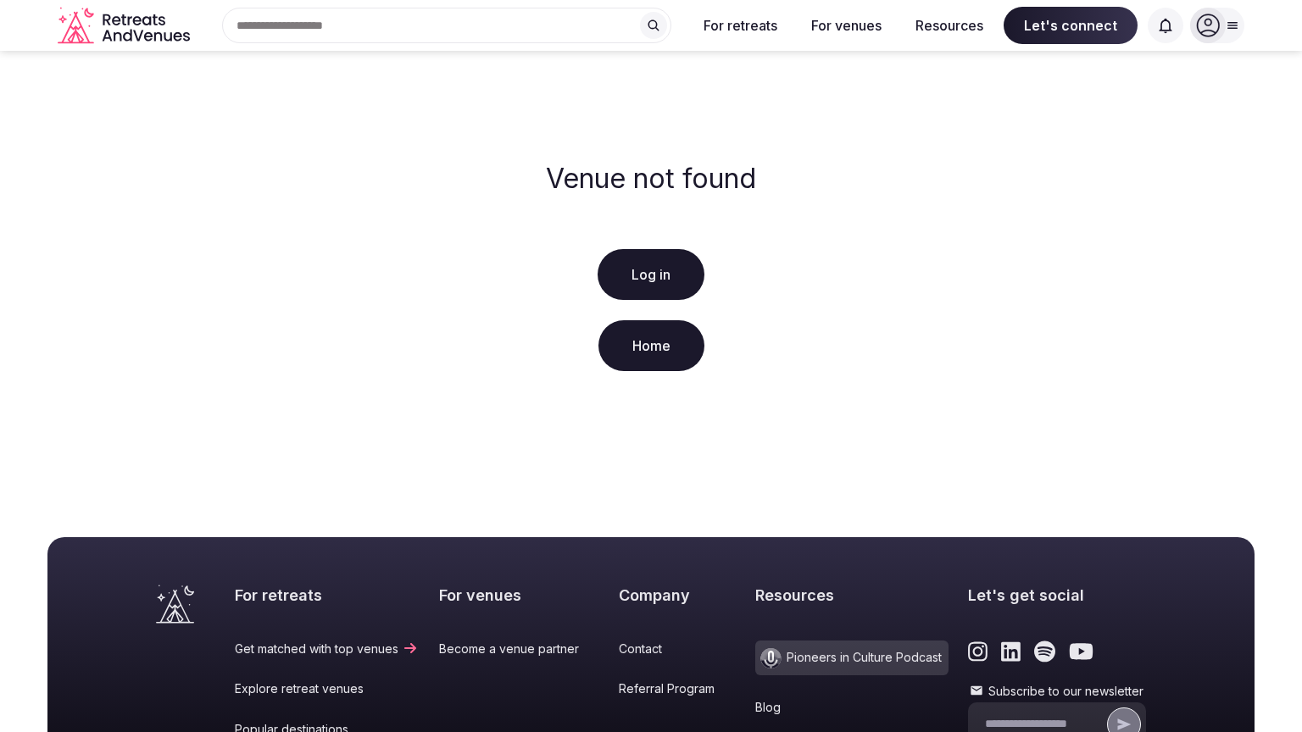
scroll to position [325, 0]
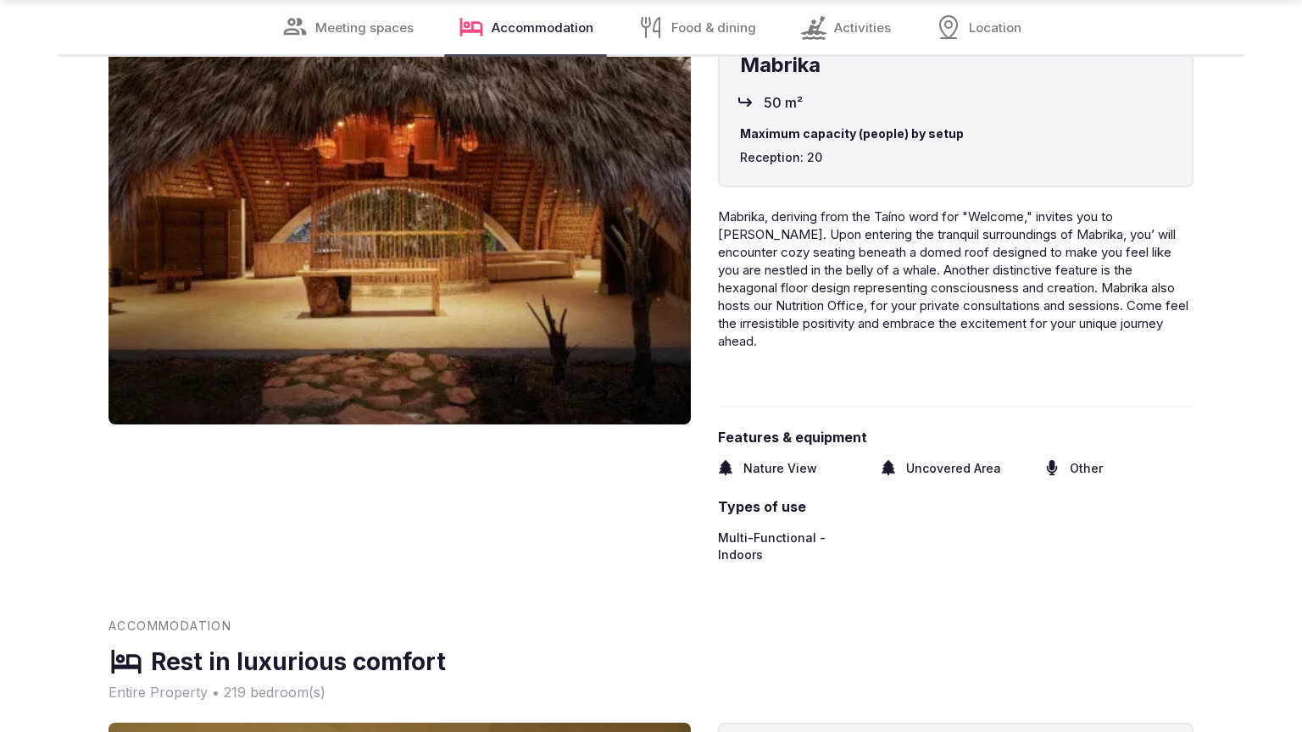
scroll to position [1982, 0]
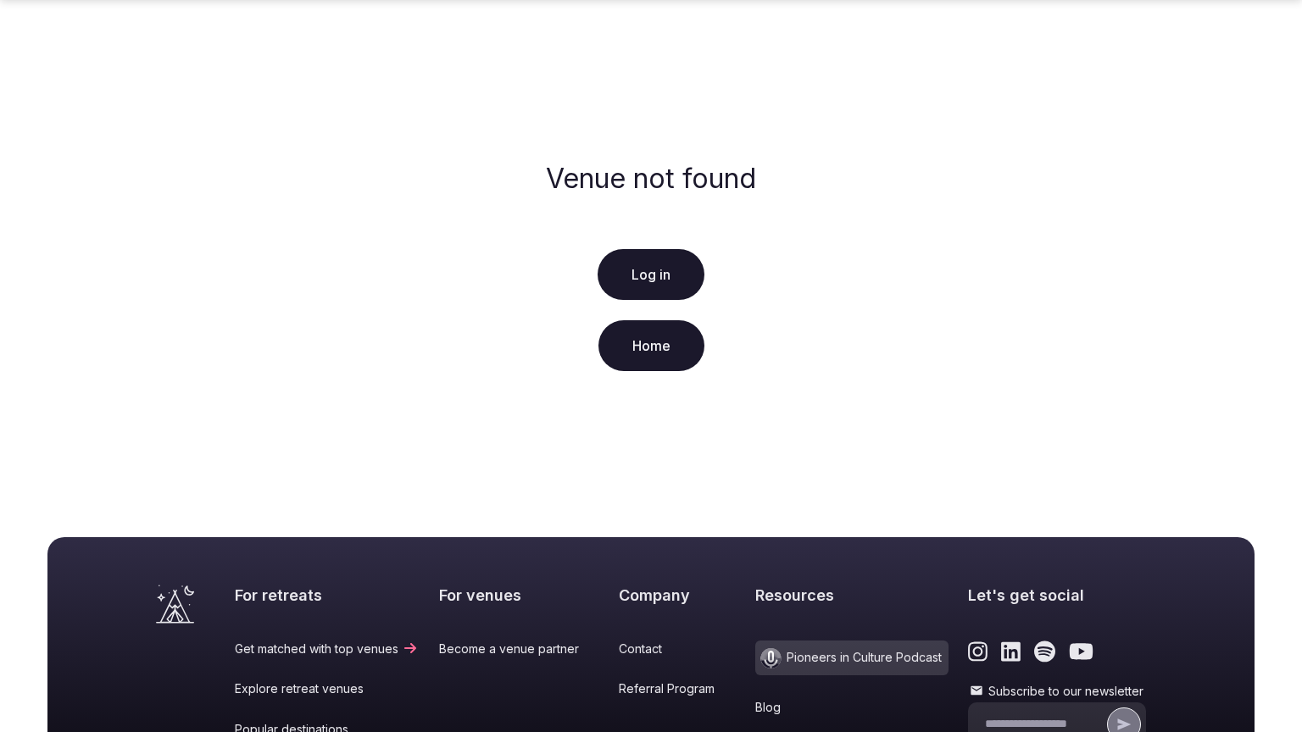
scroll to position [325, 0]
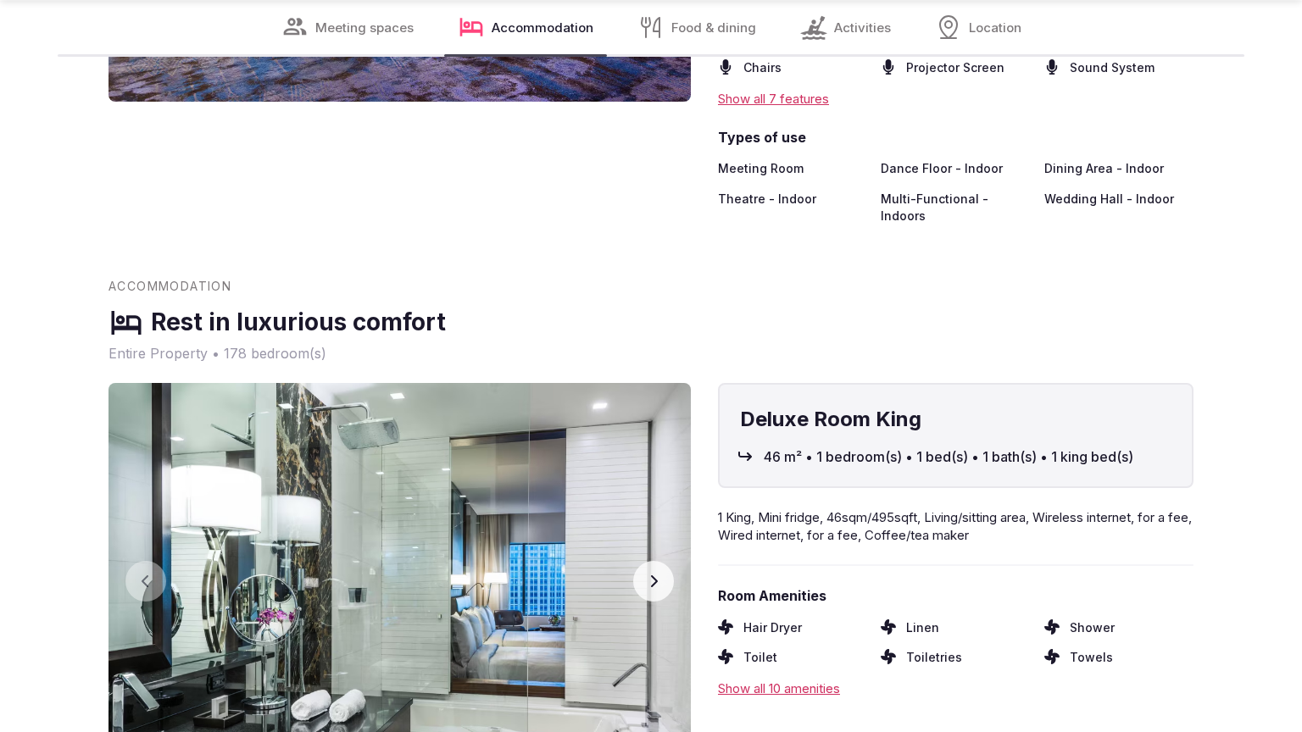
scroll to position [2679, 0]
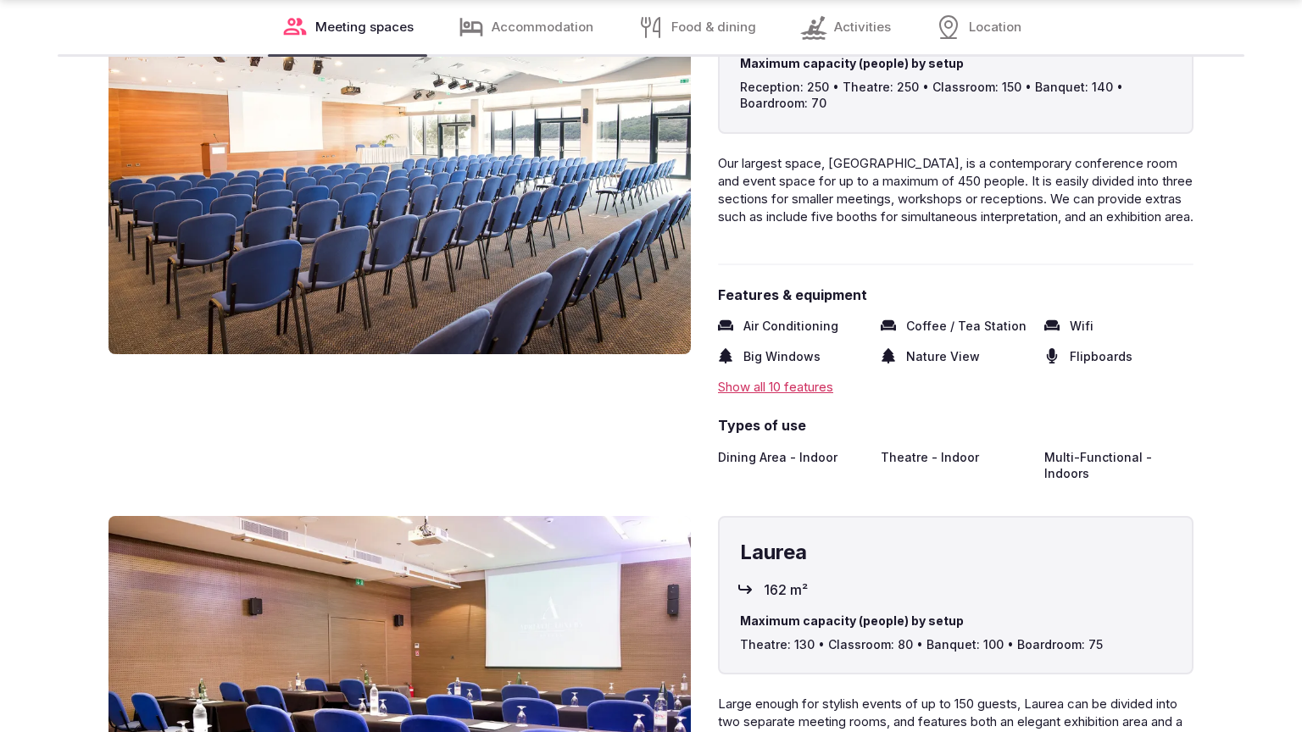
scroll to position [2679, 0]
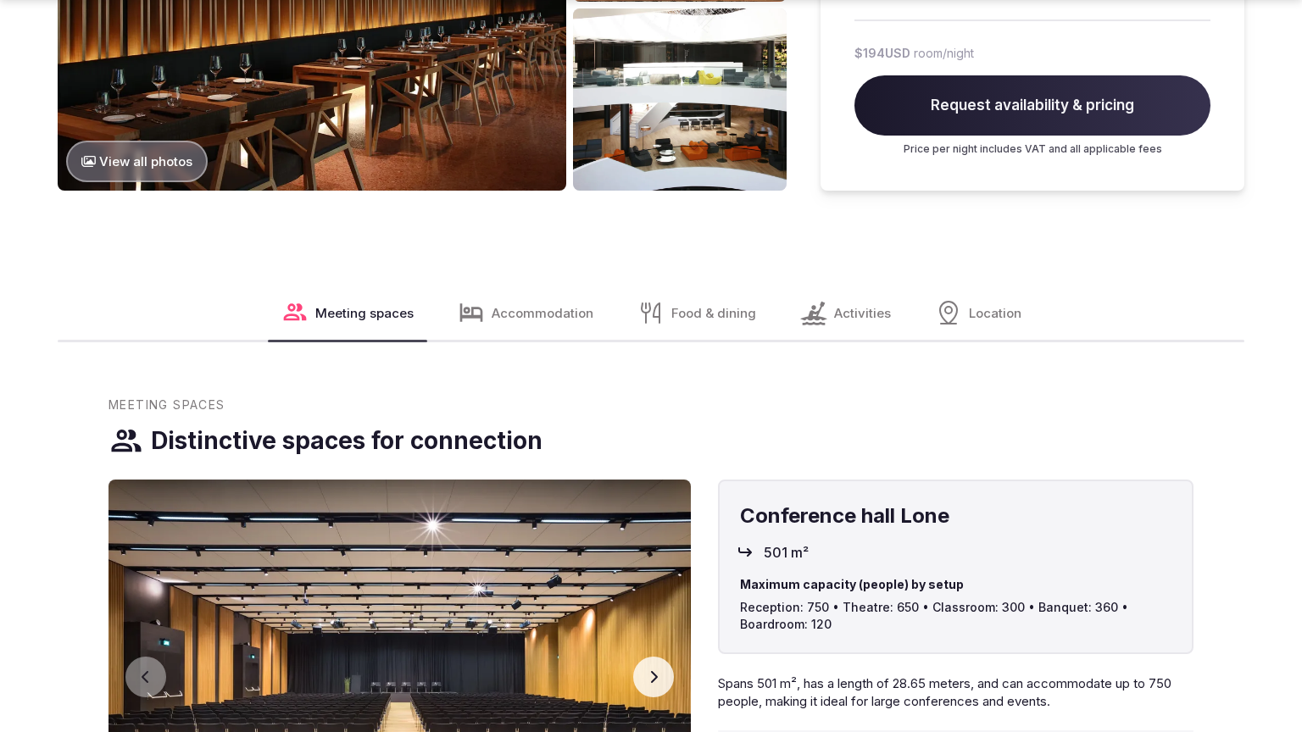
scroll to position [2736, 0]
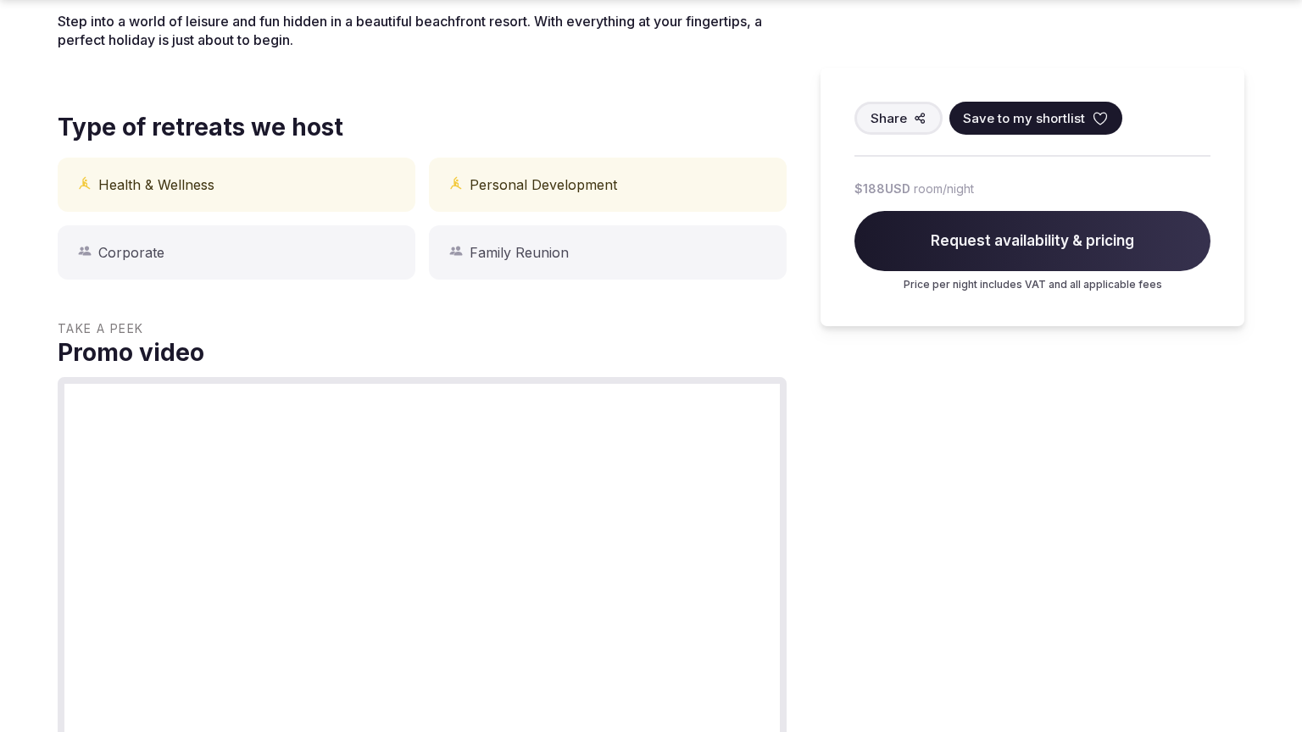
scroll to position [1342, 0]
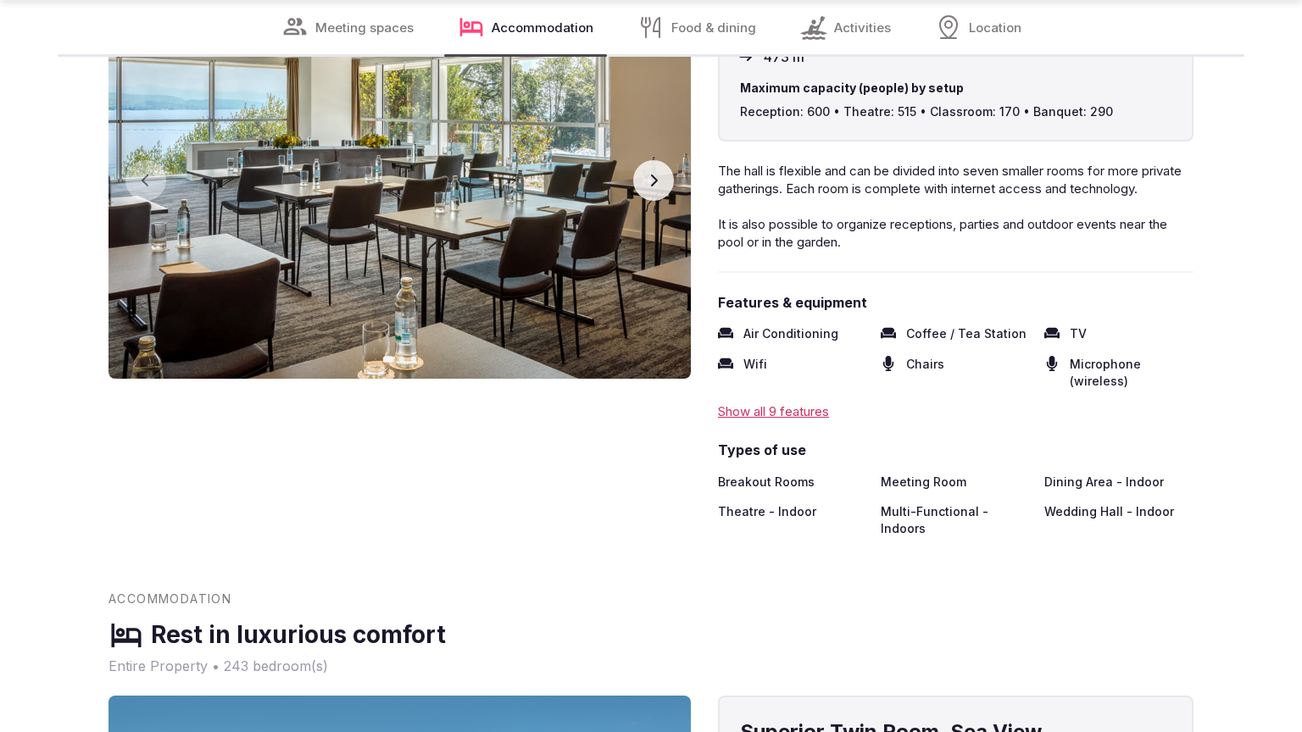
scroll to position [2679, 0]
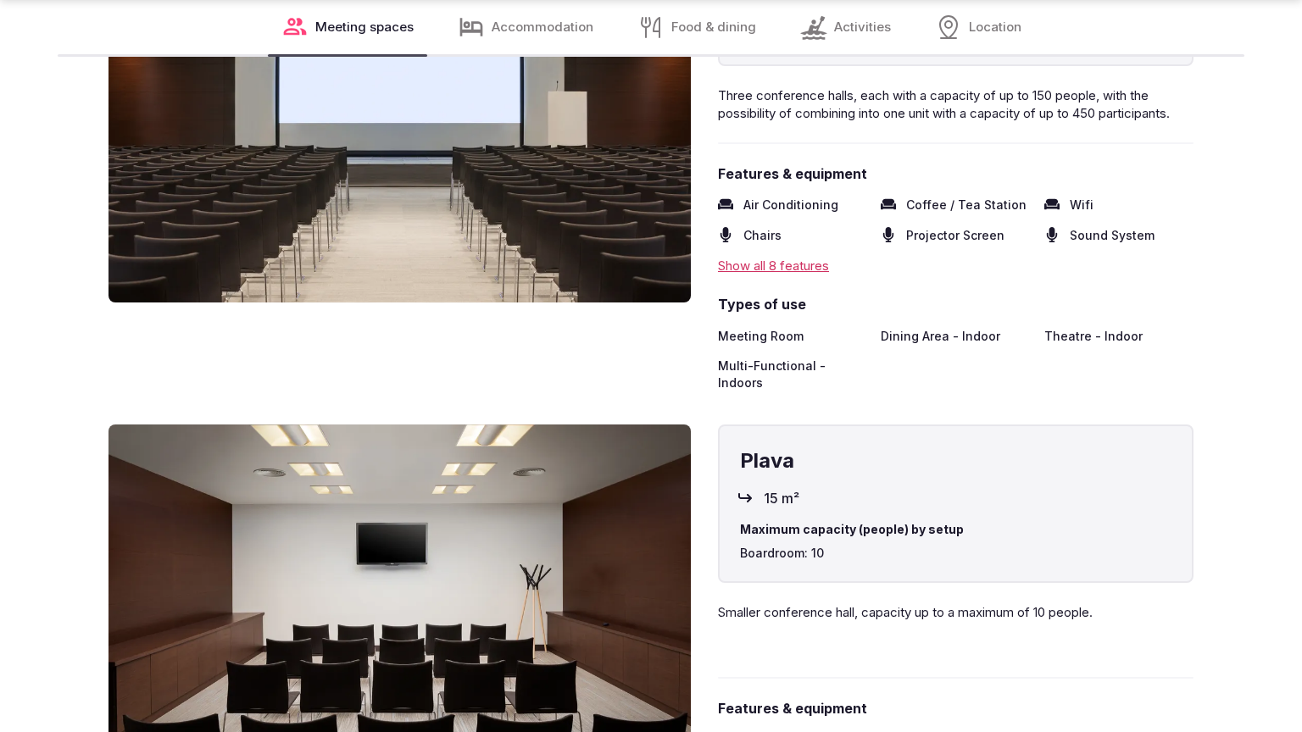
scroll to position [2679, 0]
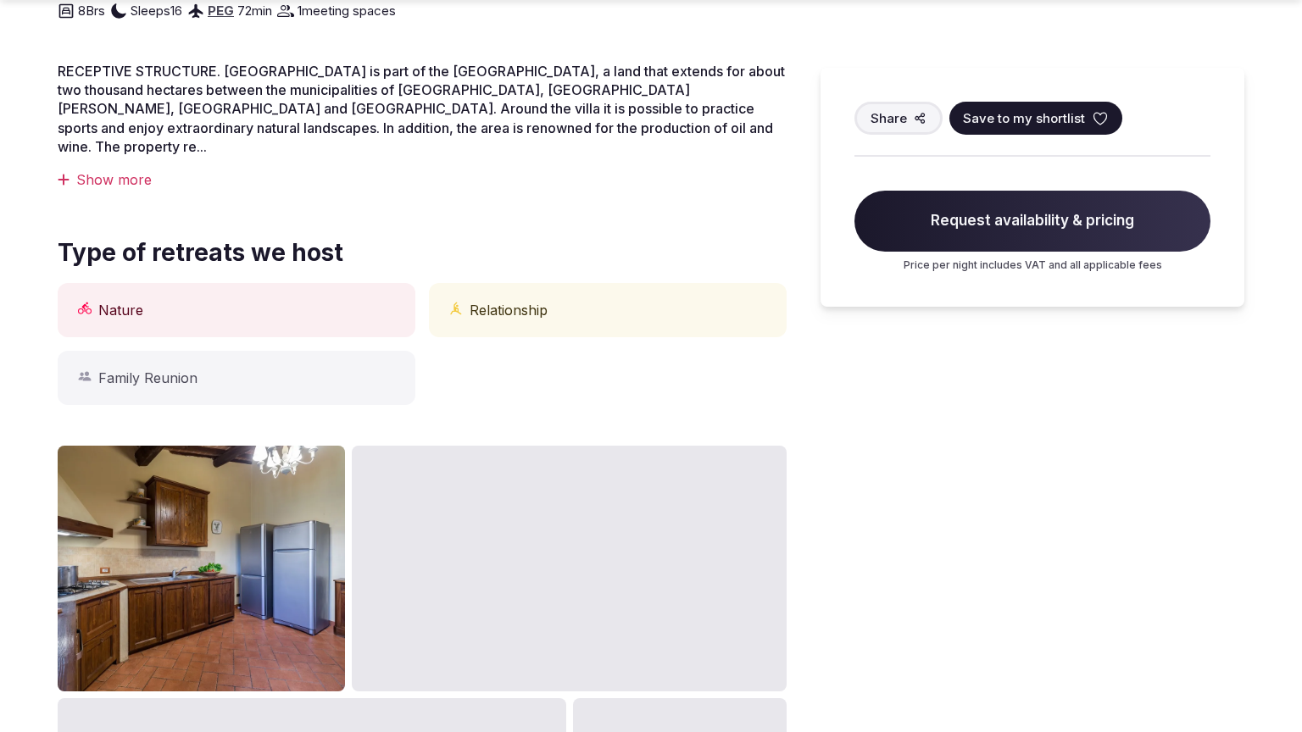
scroll to position [1342, 0]
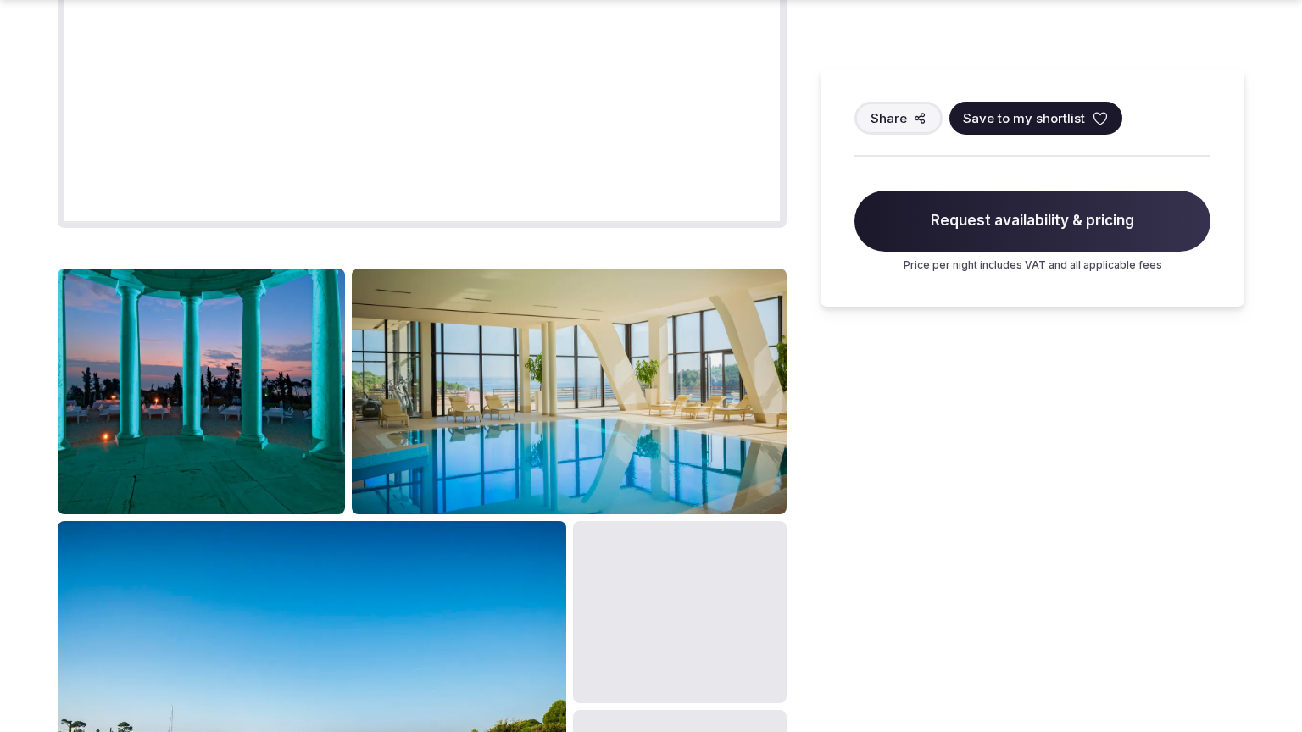
scroll to position [2039, 0]
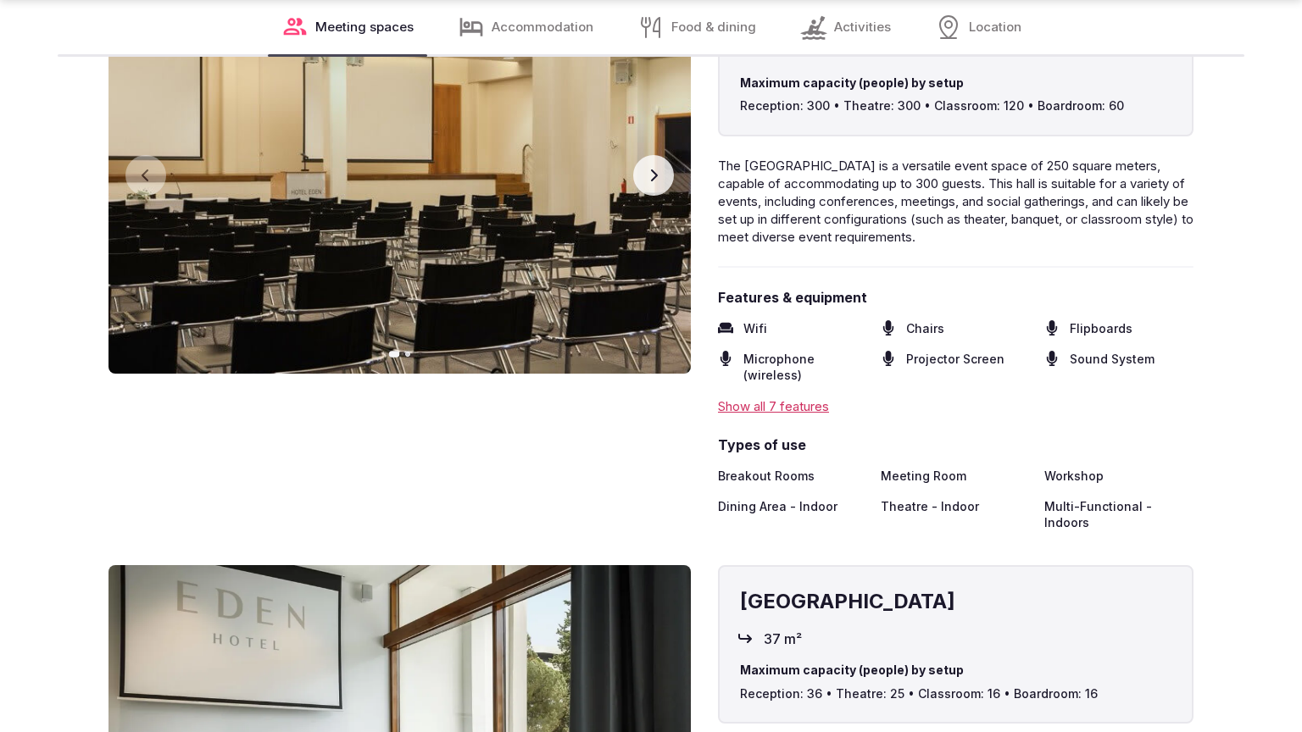
scroll to position [2679, 0]
